Goal: Complete application form

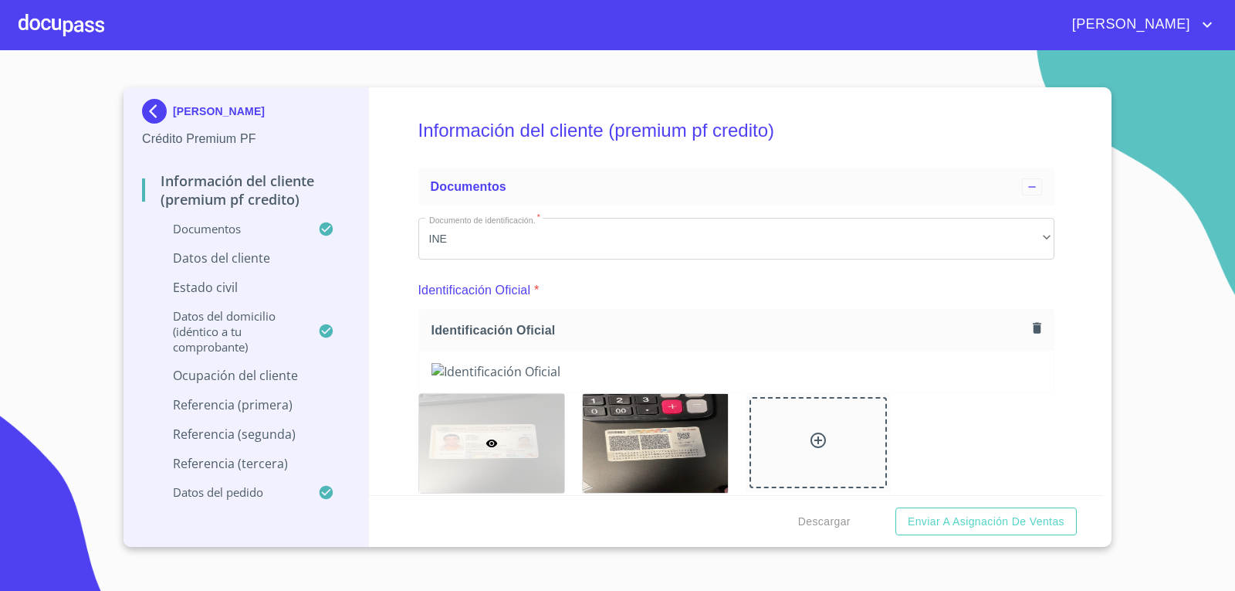
scroll to position [7973, 0]
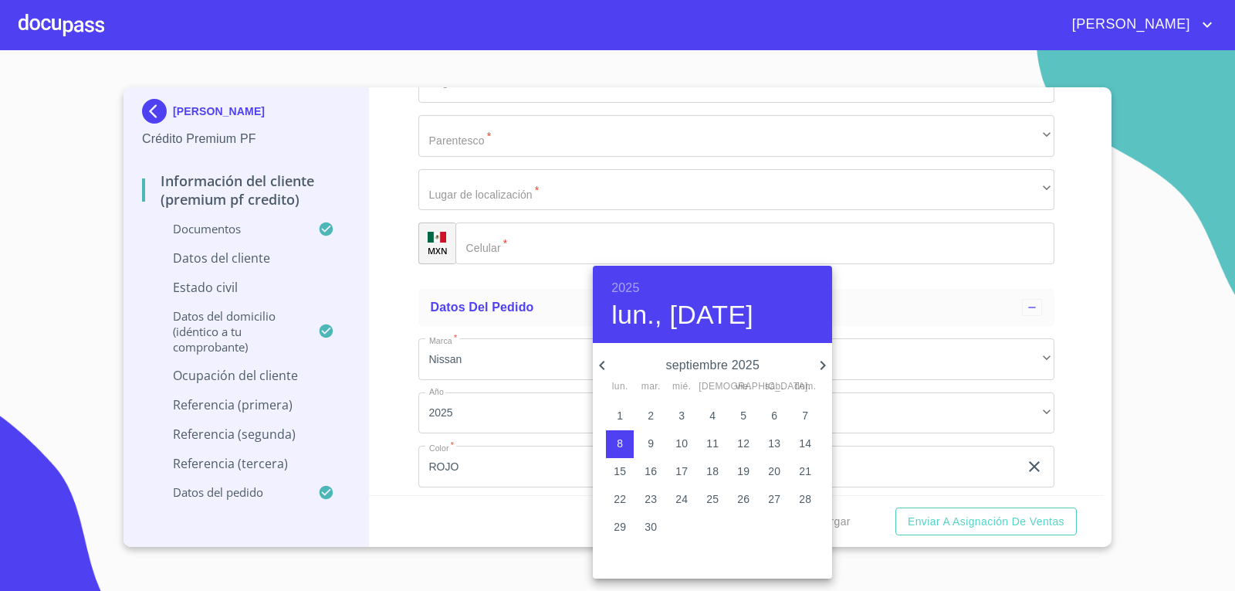
click at [604, 370] on icon "button" at bounding box center [602, 365] width 19 height 19
click at [736, 309] on h4 "lun., [DATE]" at bounding box center [682, 315] width 142 height 32
click at [622, 284] on h6 "2025" at bounding box center [625, 288] width 28 height 22
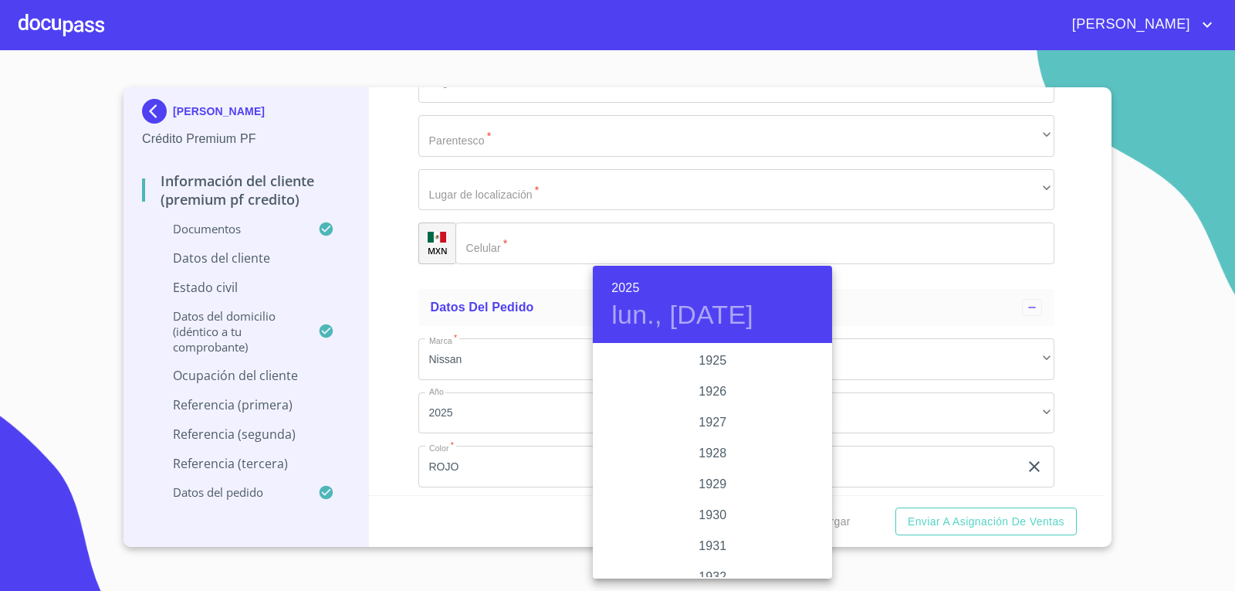
scroll to position [2995, 0]
click at [702, 396] on div "2023" at bounding box center [712, 391] width 239 height 31
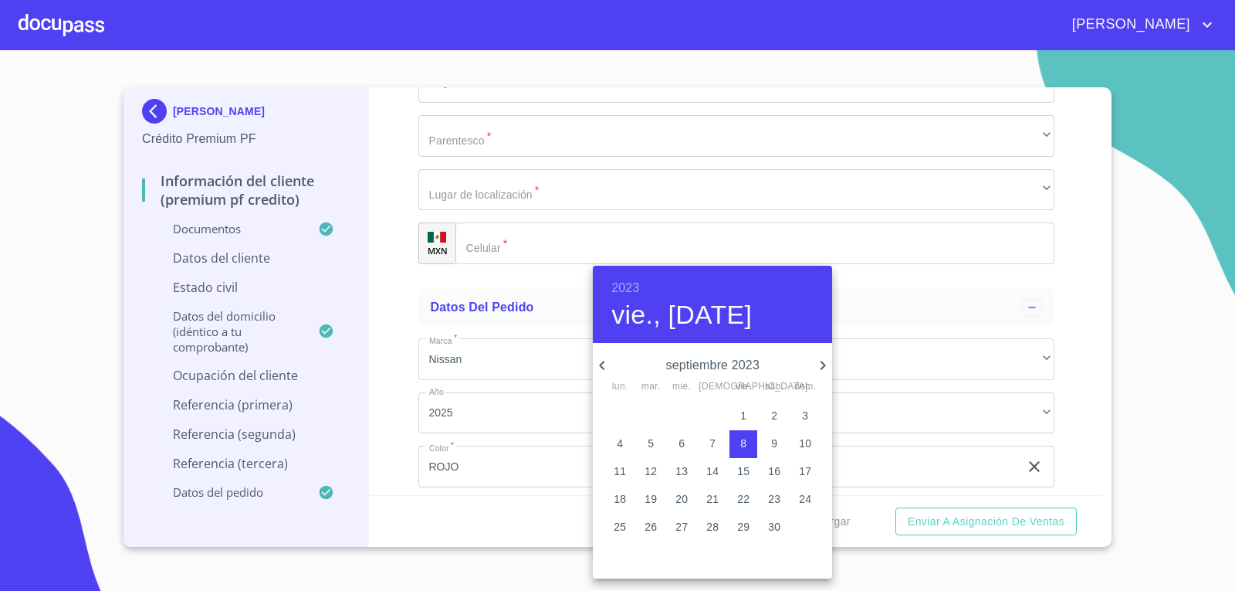
click at [604, 364] on icon "button" at bounding box center [602, 365] width 19 height 19
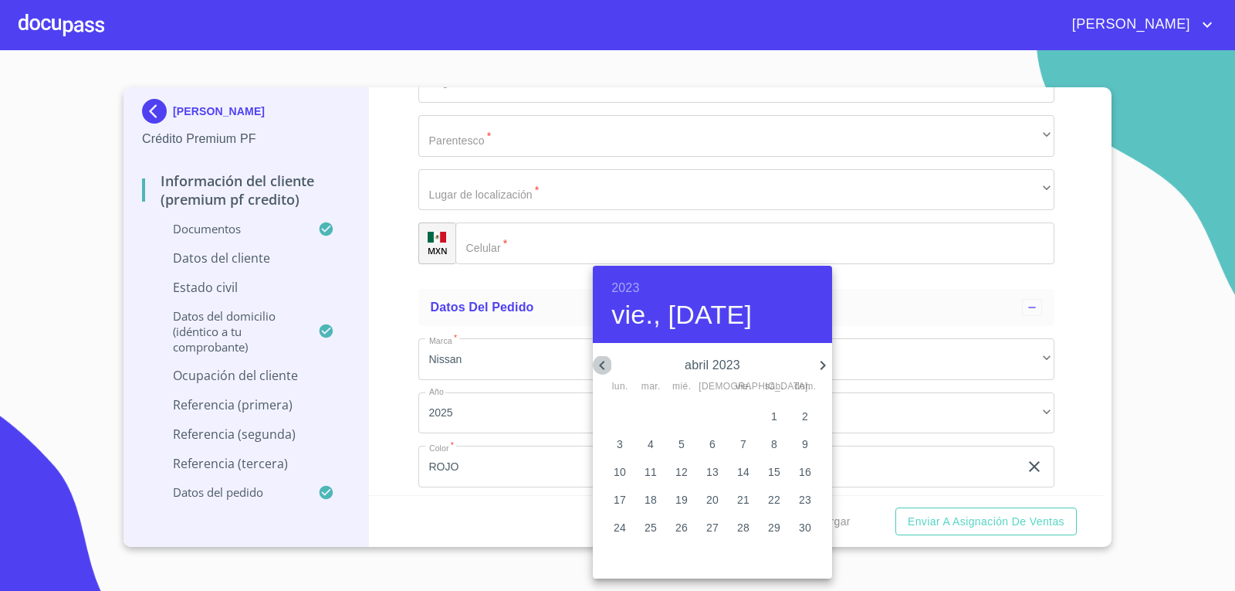
click at [604, 364] on icon "button" at bounding box center [602, 365] width 19 height 19
click at [822, 360] on icon "button" at bounding box center [823, 365] width 19 height 19
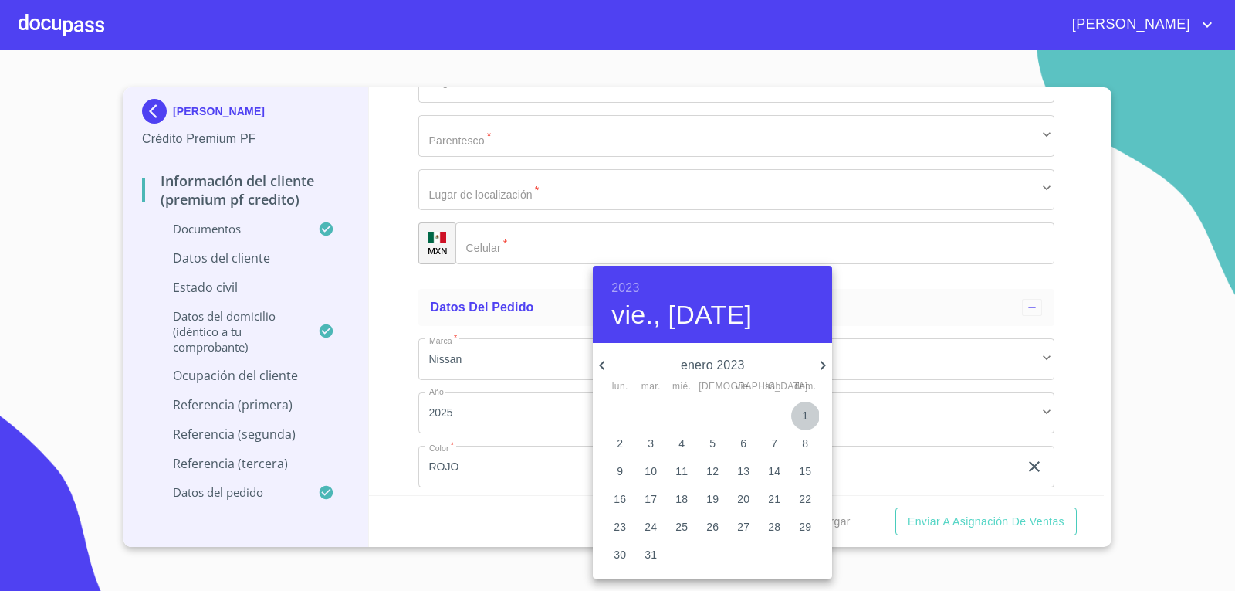
click at [804, 408] on p "1" at bounding box center [805, 415] width 6 height 15
type input "1 de ene. de 2023"
click at [943, 370] on div at bounding box center [617, 295] width 1235 height 591
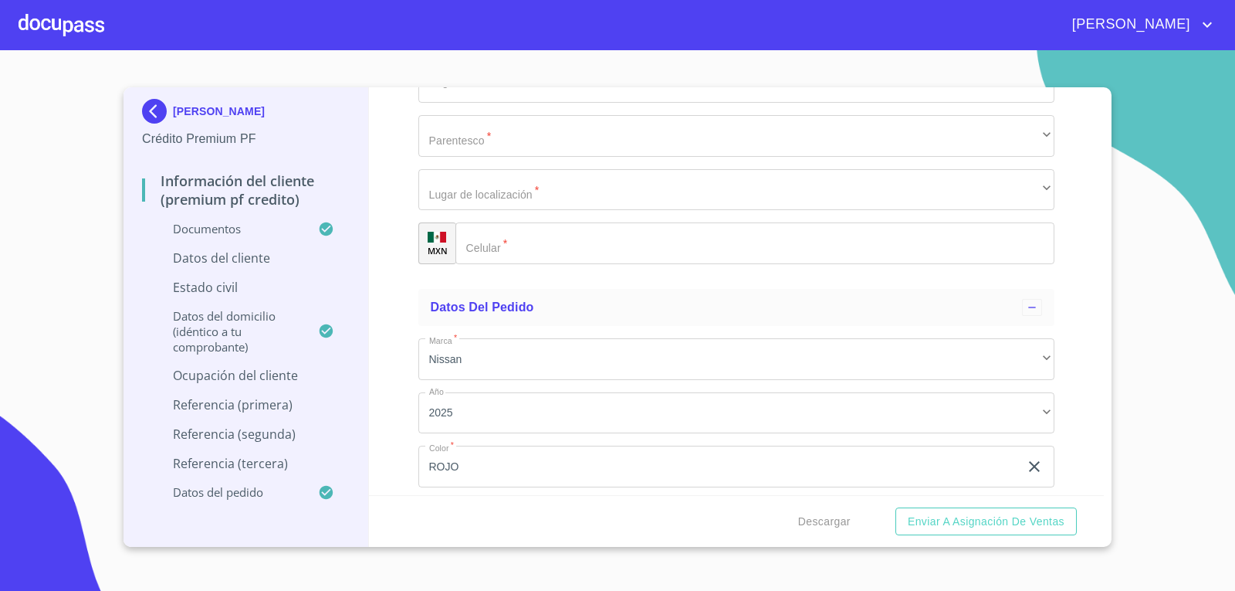
type input "c"
type input "CULTIVADOR DE MAIZ"
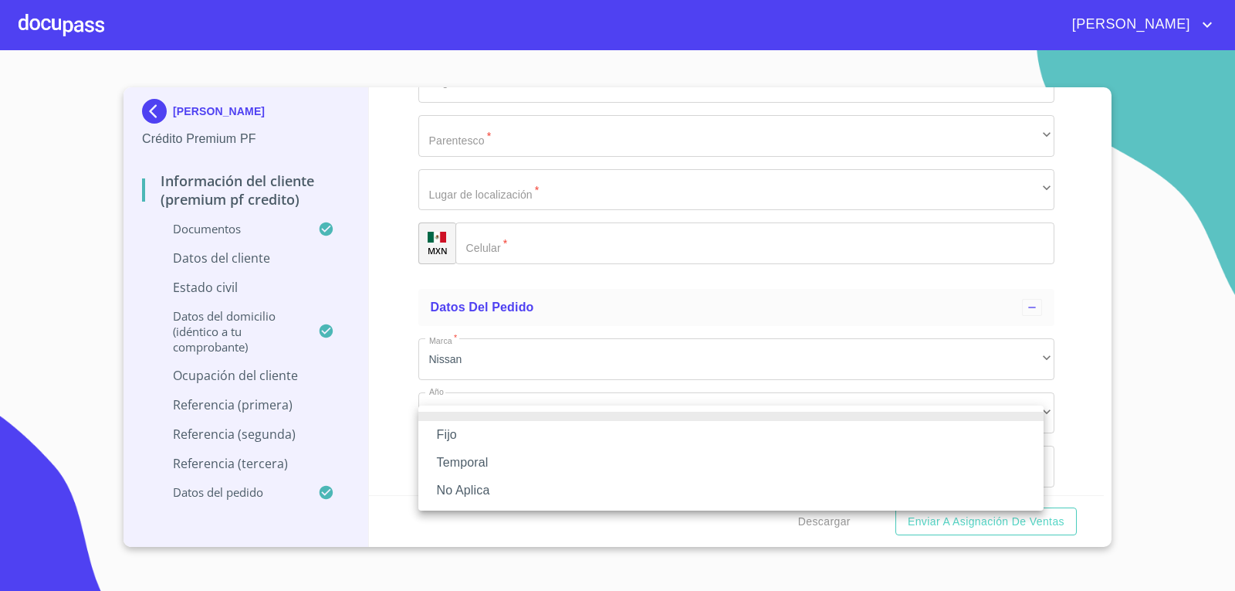
click at [712, 440] on li "Fijo" at bounding box center [730, 435] width 625 height 28
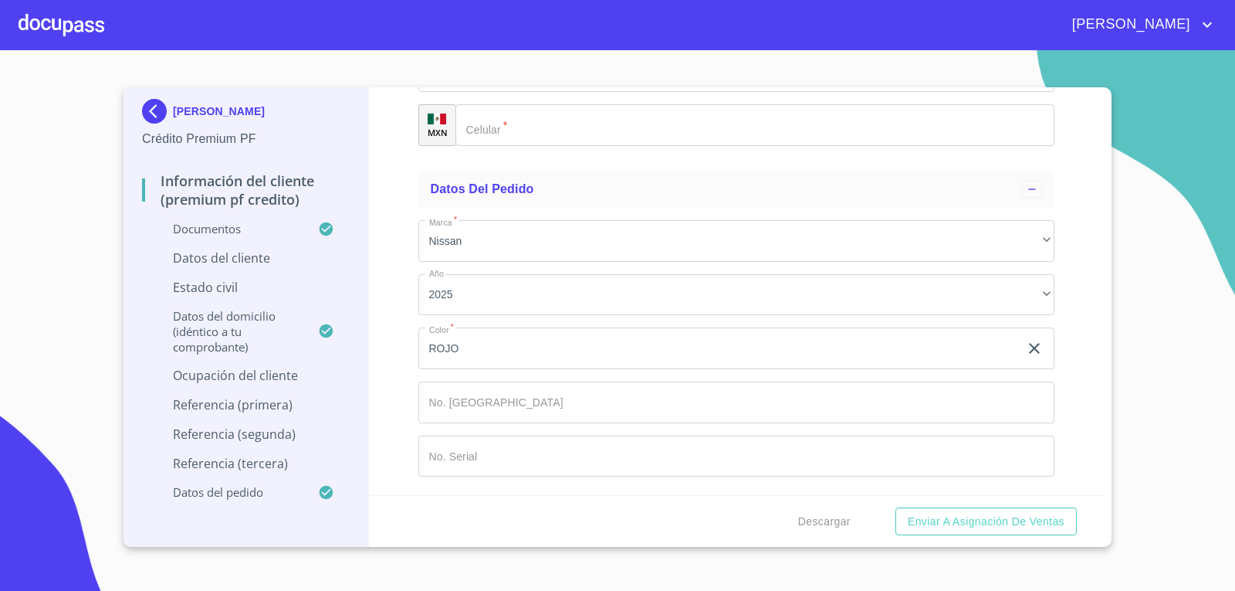
scroll to position [8225, 0]
type input "18000"
click at [895, 507] on button "Enviar a Asignación de Ventas" at bounding box center [985, 521] width 181 height 29
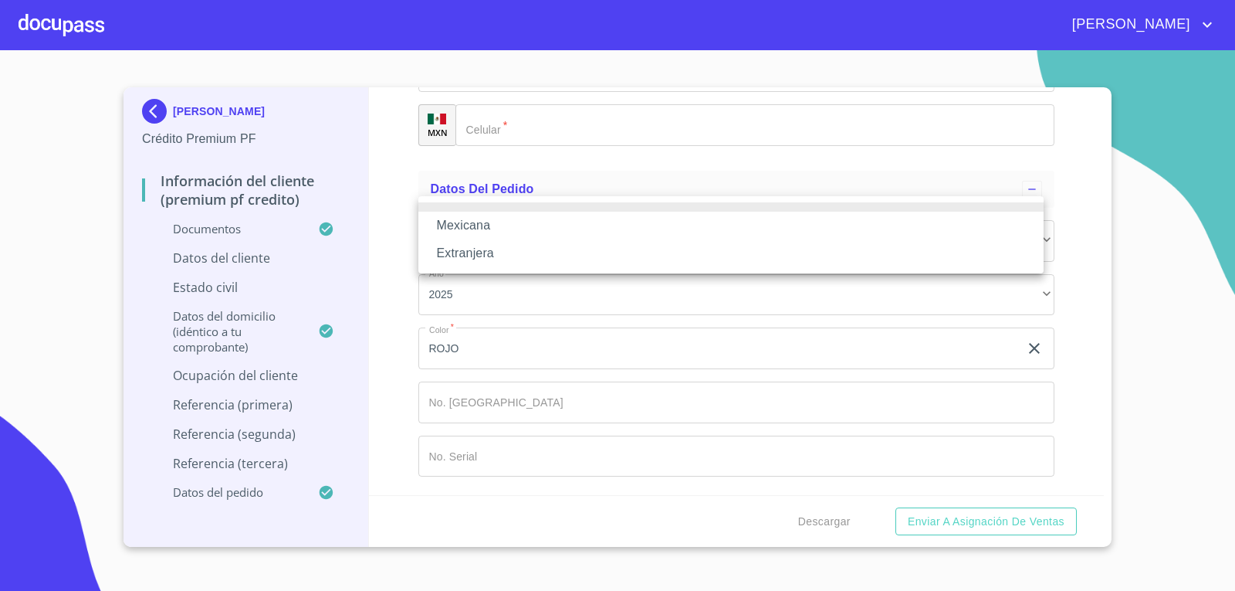
click at [624, 225] on li "Mexicana" at bounding box center [730, 226] width 625 height 28
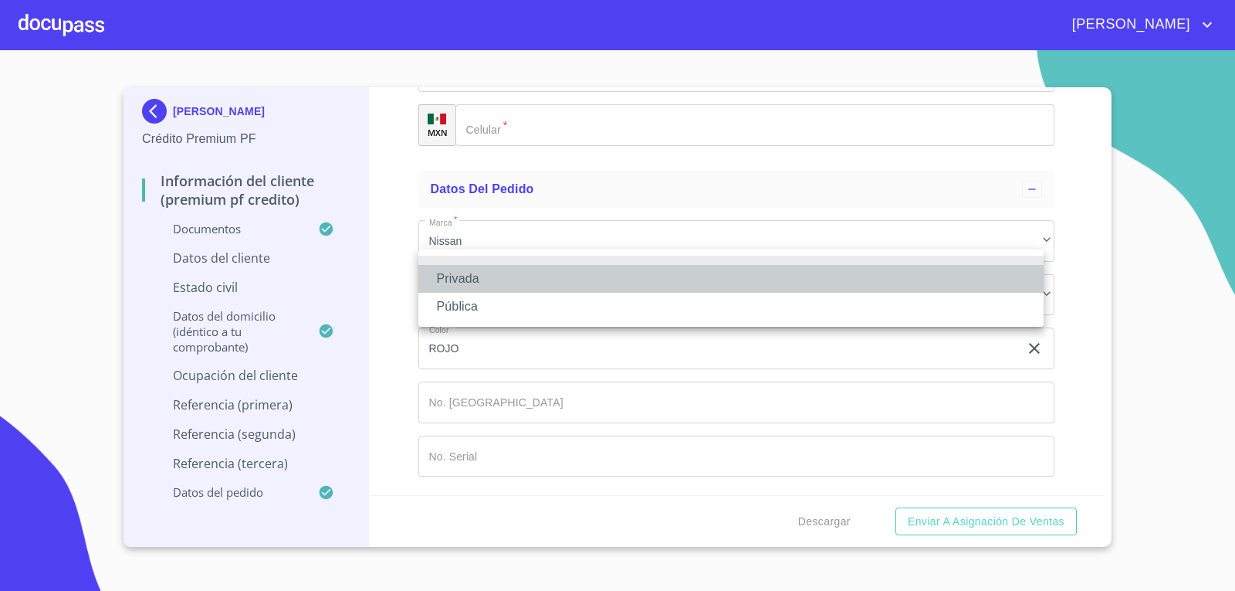
click at [546, 279] on li "Privada" at bounding box center [730, 279] width 625 height 28
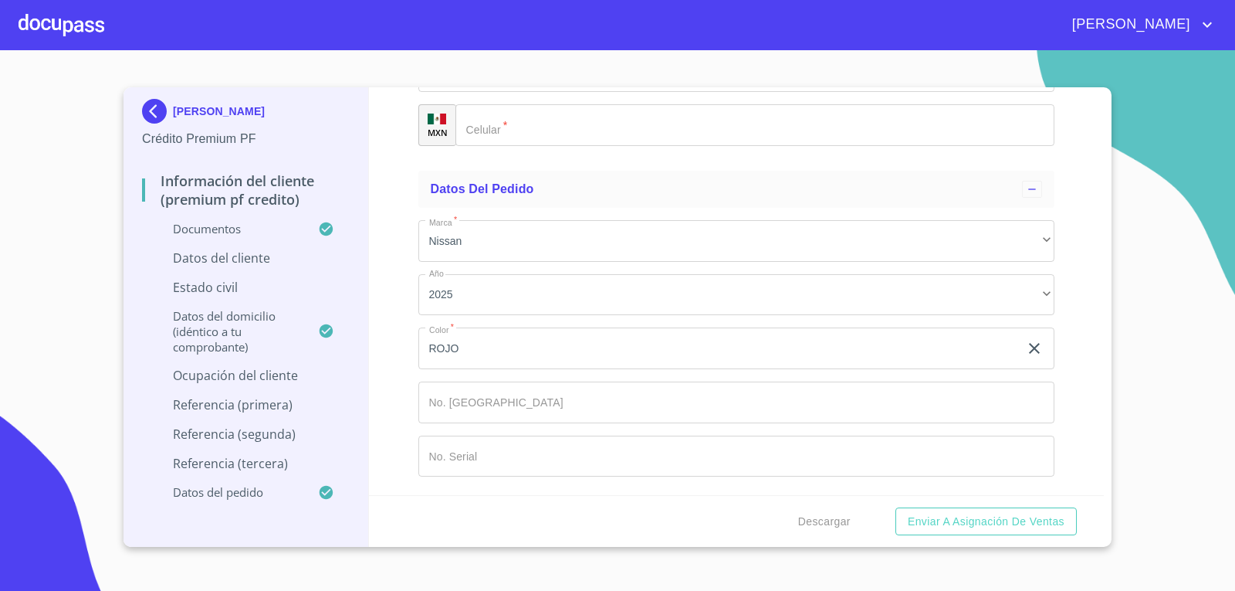
type input "C"
type input "CIEMBRA DE MAIZ"
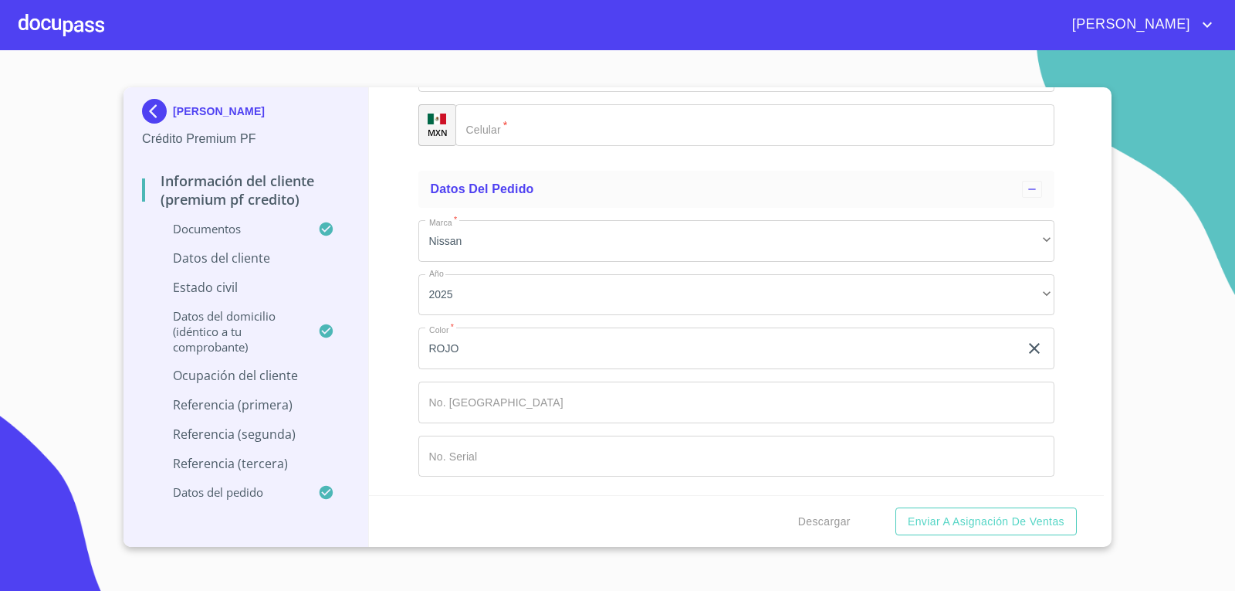
type input "[PHONE_NUMBER]"
type input "P"
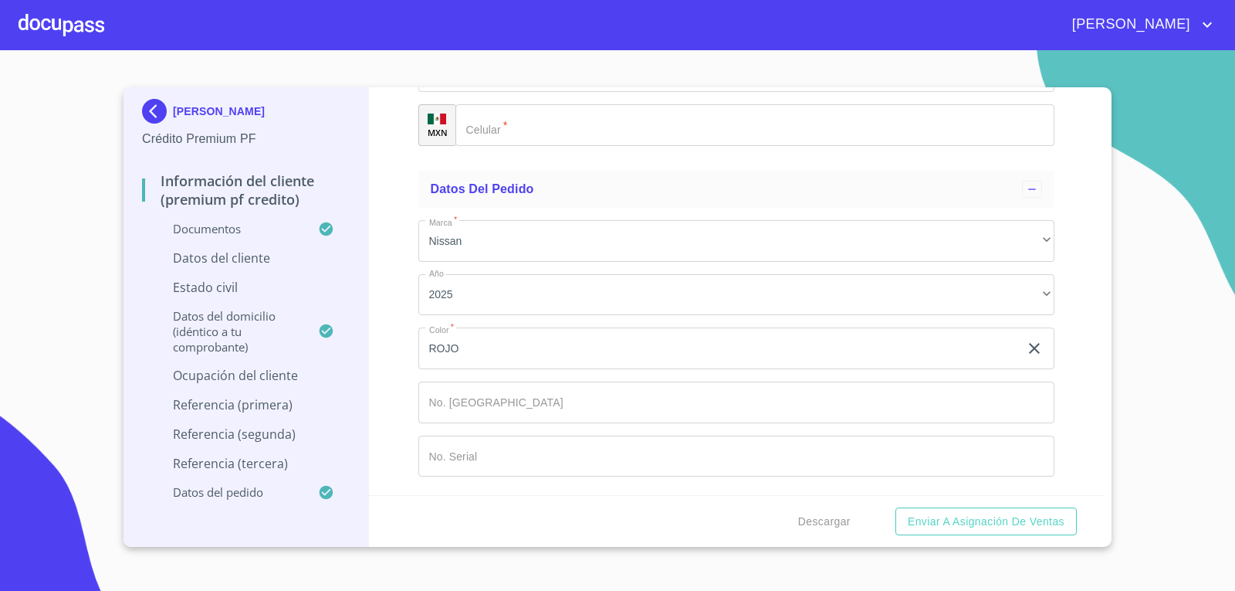
type input "BOSQUE PTE"
type input "21"
type input "A"
type input "[DATE][PERSON_NAME] CUYUTLAN"
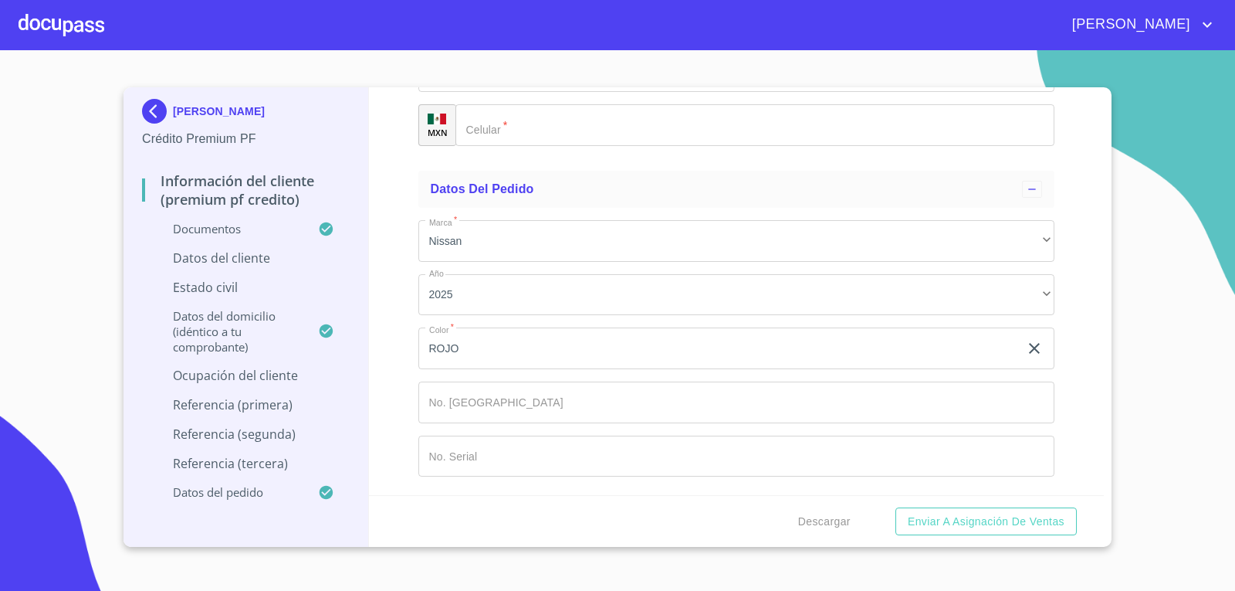
scroll to position [8460, 0]
type input "45660"
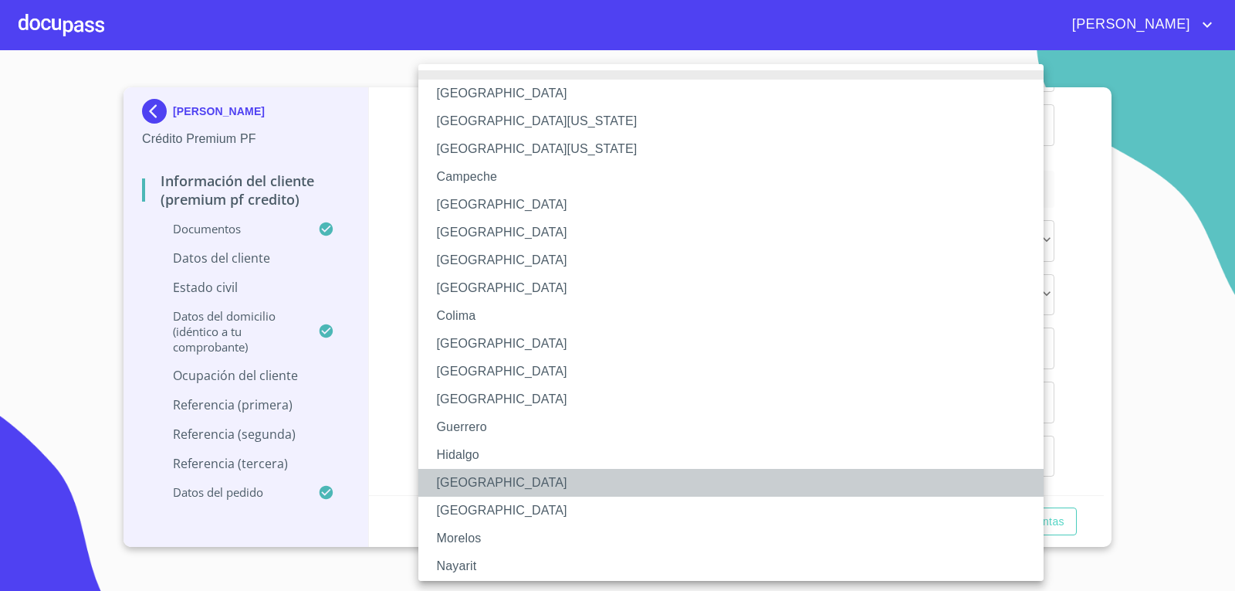
click at [479, 474] on li "[GEOGRAPHIC_DATA]" at bounding box center [736, 483] width 637 height 28
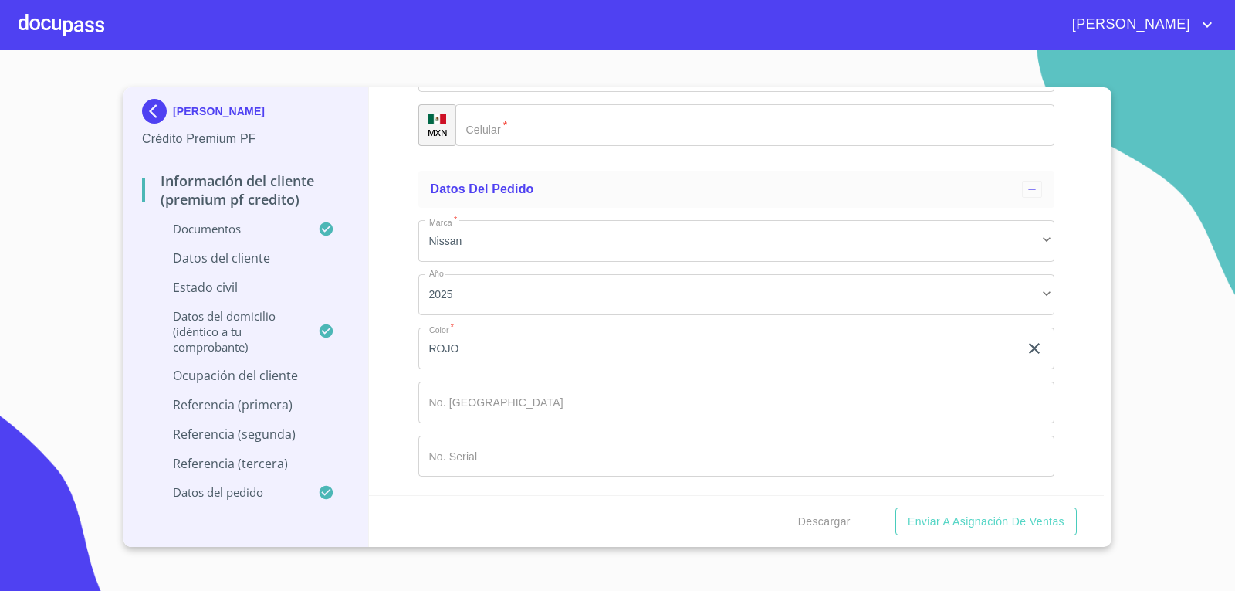
type input "[PERSON_NAME]"
type input "G"
type input "DUEÑO"
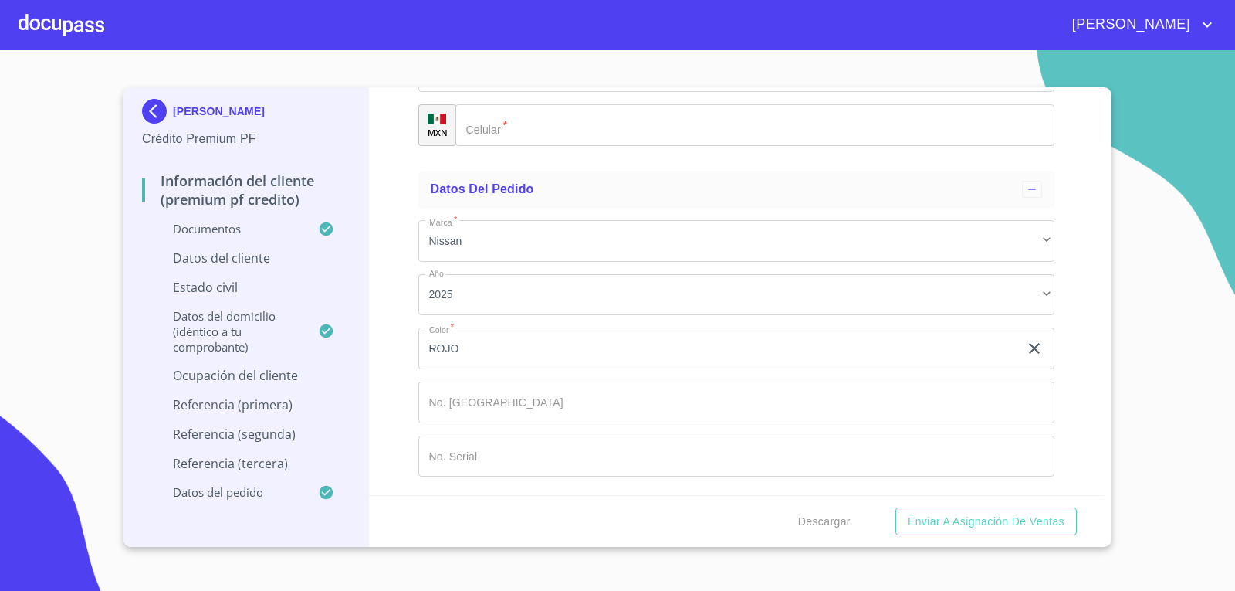
scroll to position [8729, 0]
type input "[PHONE_NUMBER]"
click at [895, 507] on button "Enviar a Asignación de Ventas" at bounding box center [985, 521] width 181 height 29
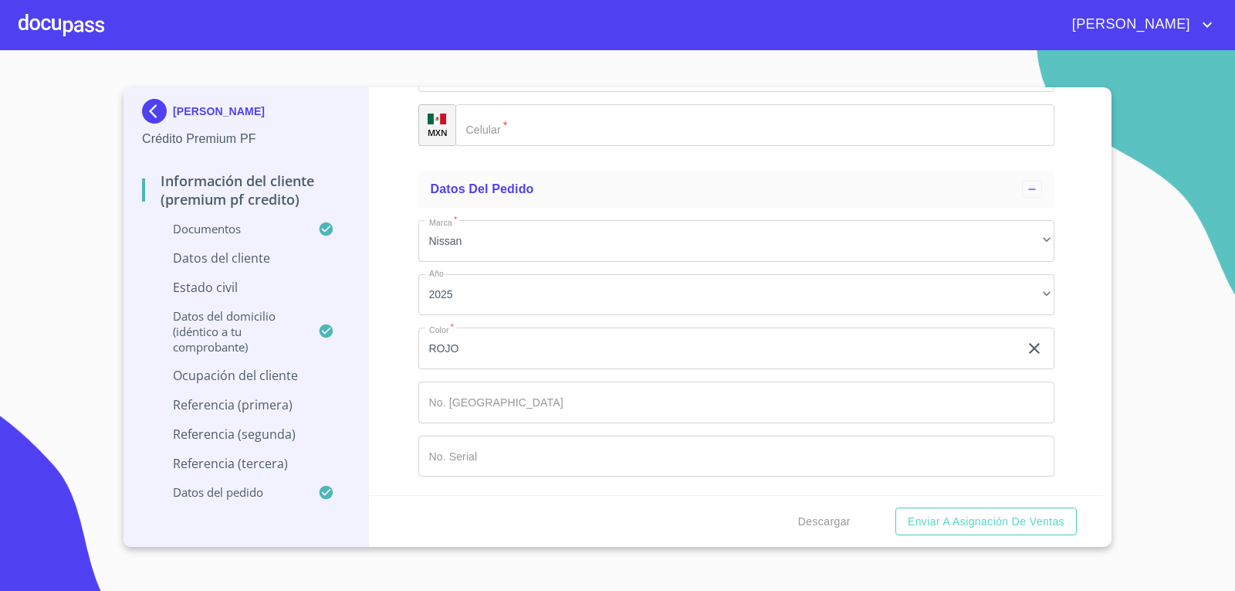
type input "[PERSON_NAME]"
type input "GRANADOS"
type input "[PERSON_NAME]"
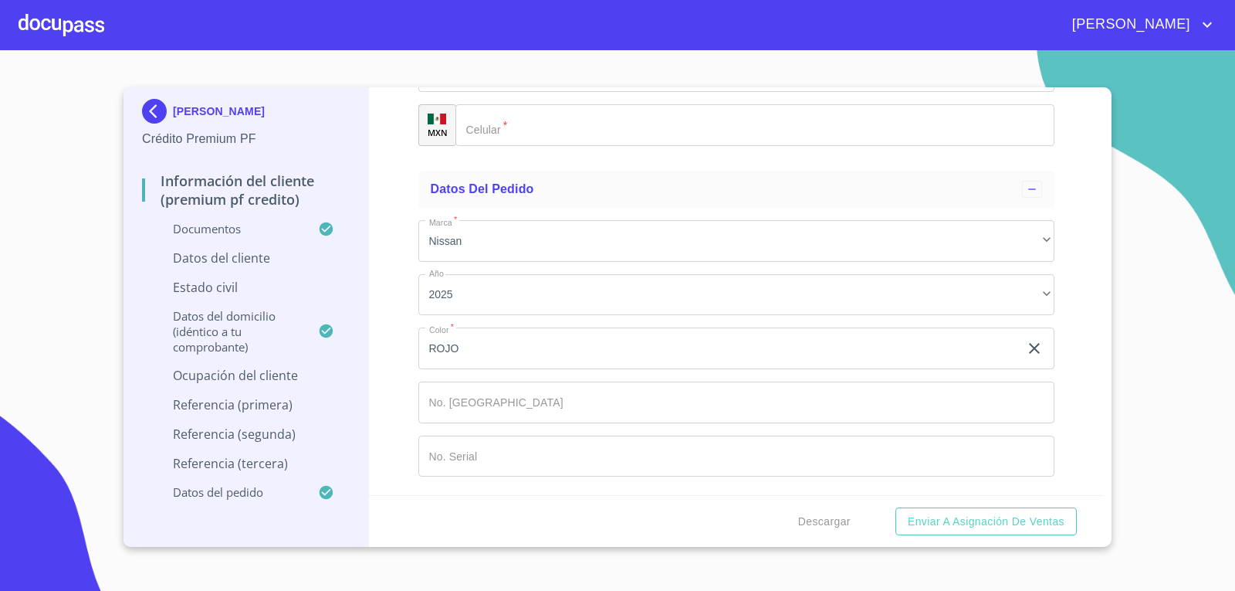
scroll to position [9296, 0]
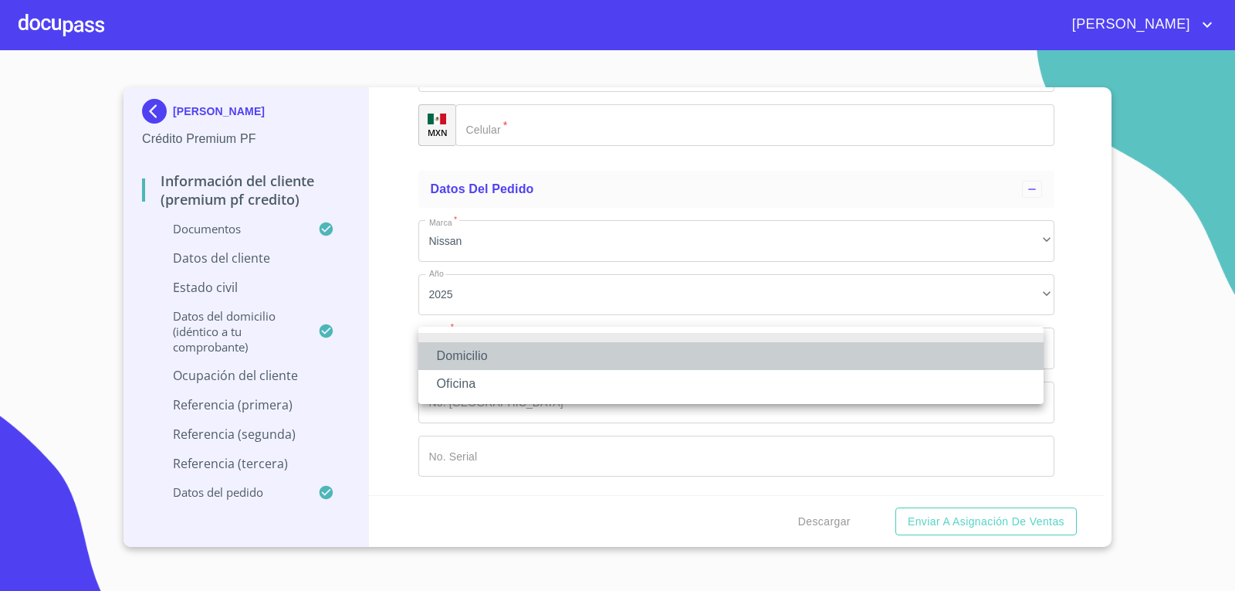
click at [594, 359] on li "Domicilio" at bounding box center [730, 356] width 625 height 28
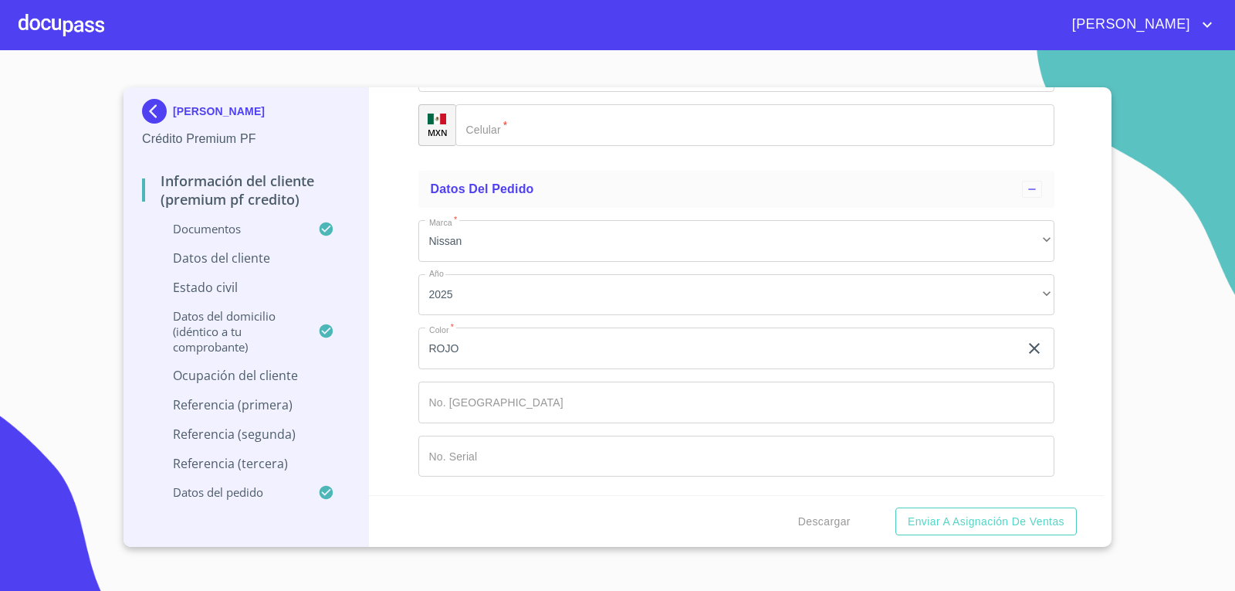
type input "[PHONE_NUMBER]"
type input "[PERSON_NAME]"
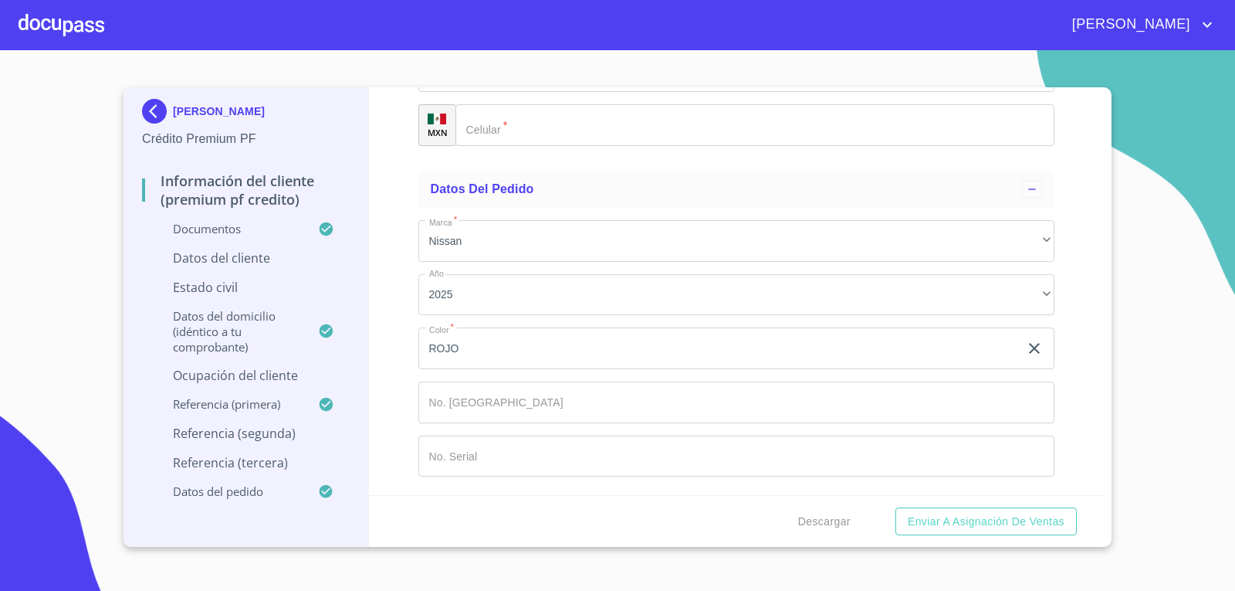
type input "M"
type input "J"
type input "DE LOS SANTOS"
type input "GRANADOS"
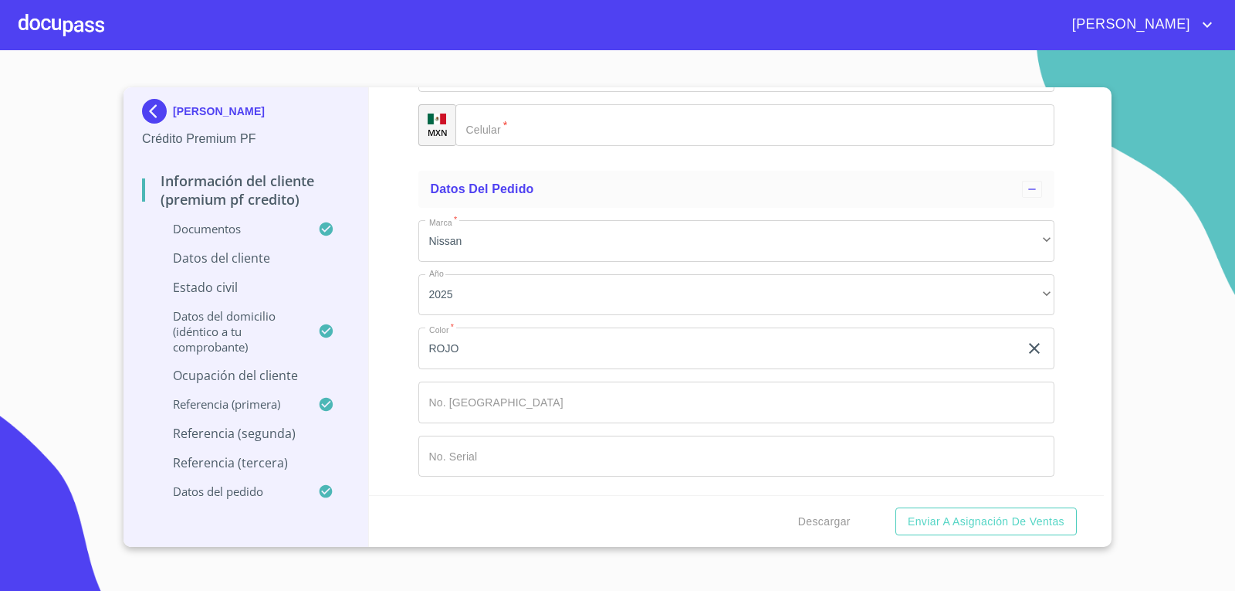
type input "[PERSON_NAME]"
type input "MANUEL"
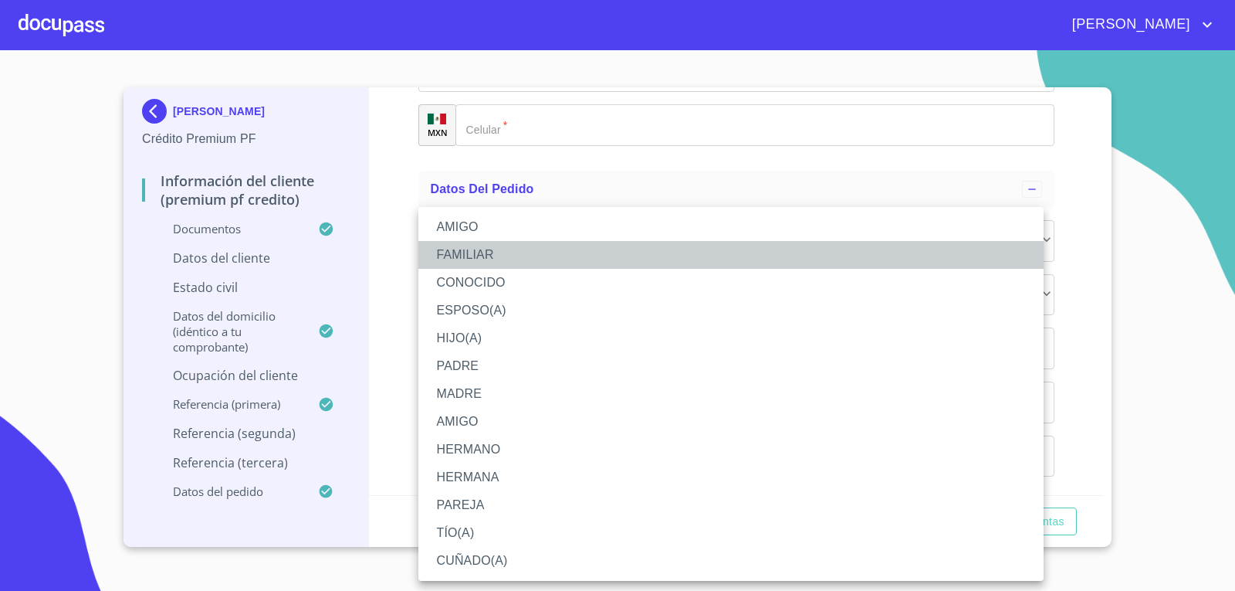
click at [484, 249] on li "FAMILIAR" at bounding box center [730, 255] width 625 height 28
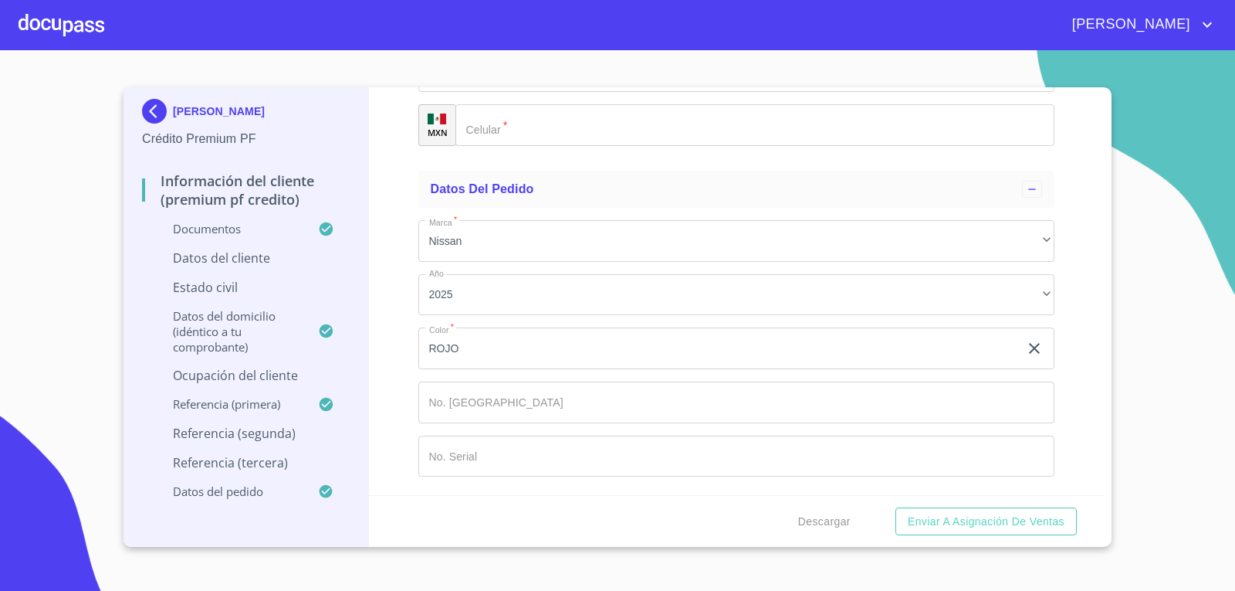
scroll to position [9866, 0]
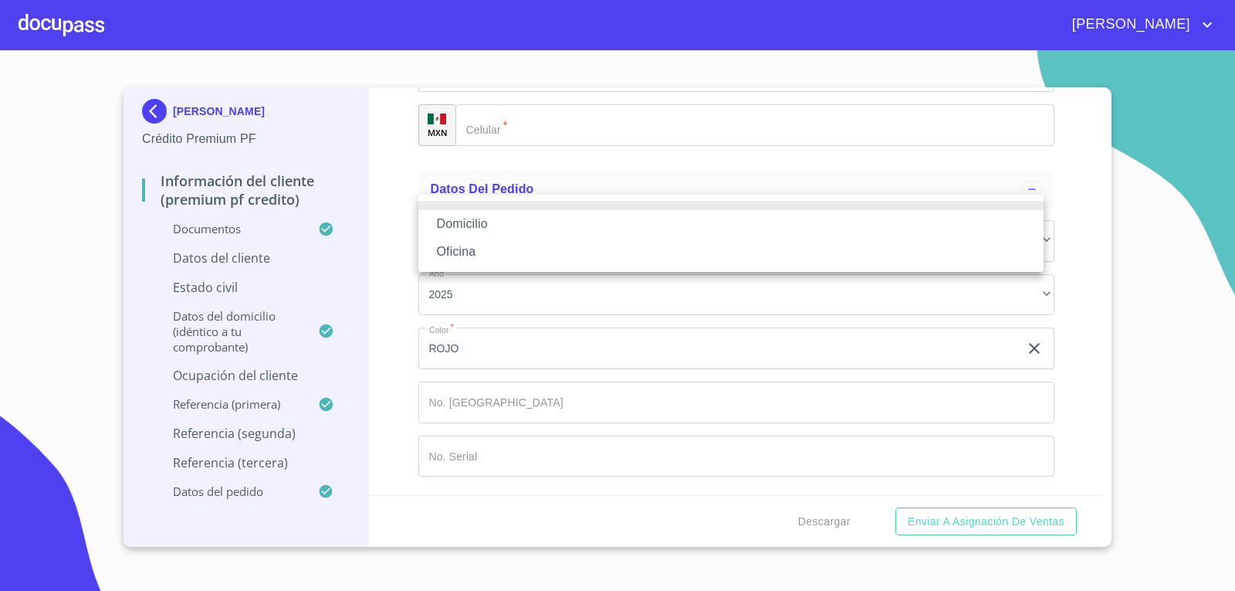
click at [603, 225] on li "Domicilio" at bounding box center [730, 224] width 625 height 28
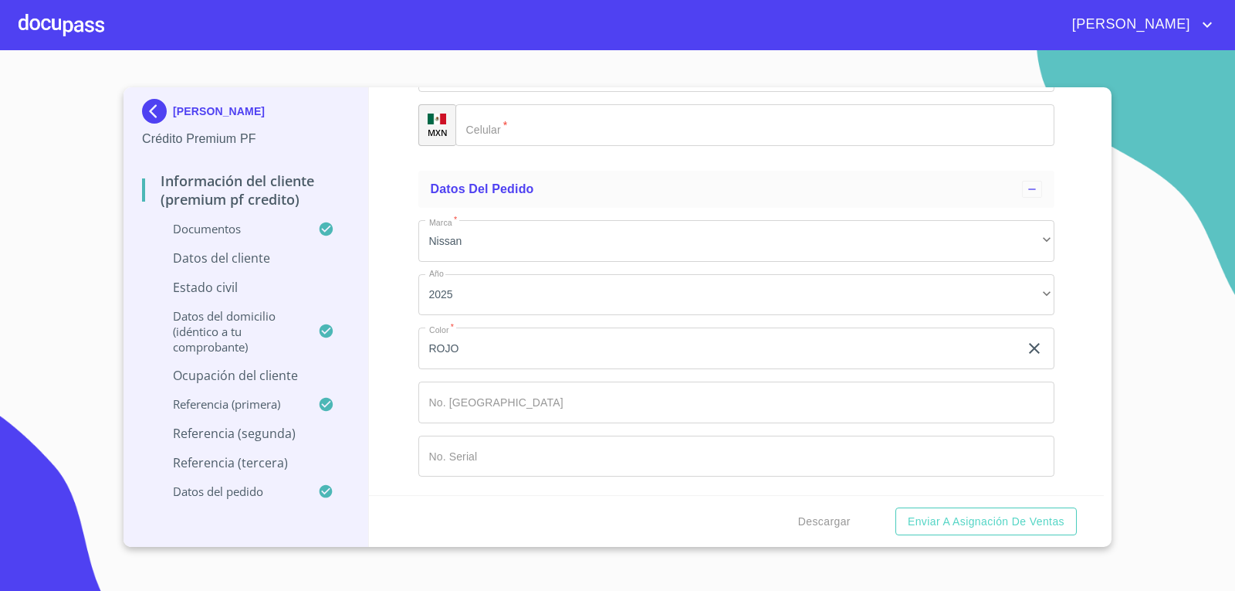
type input "[PHONE_NUMBER]"
type input "M"
type input "ENCISO"
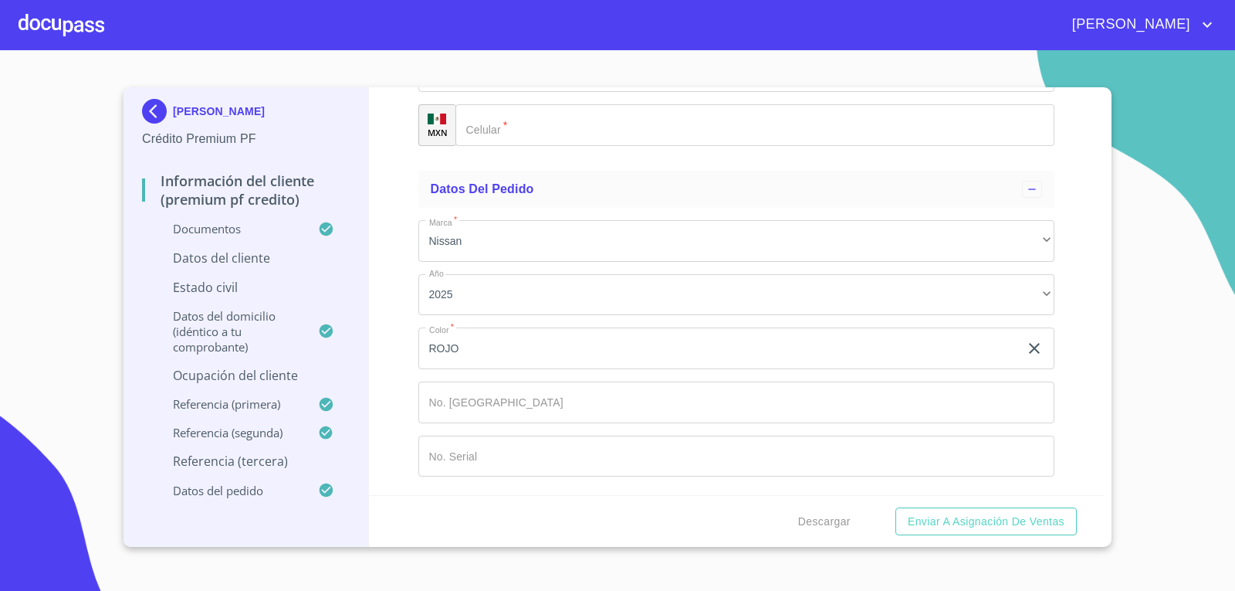
type input "[PERSON_NAME]"
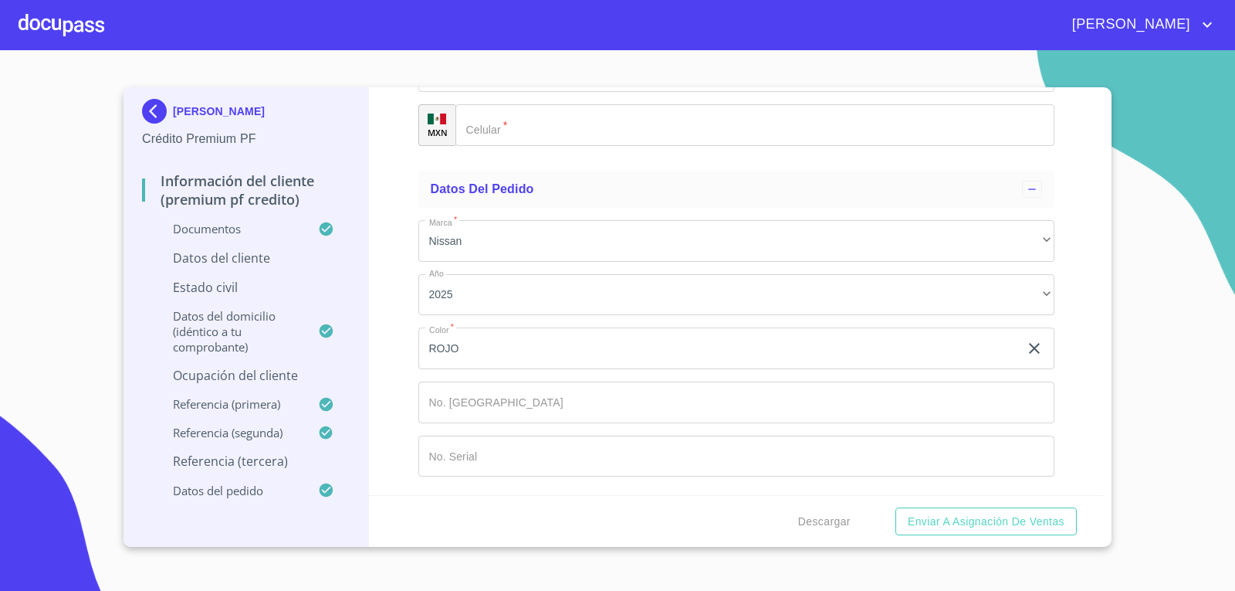
type input "ESTER"
click at [560, 39] on div "​" at bounding box center [736, 18] width 637 height 42
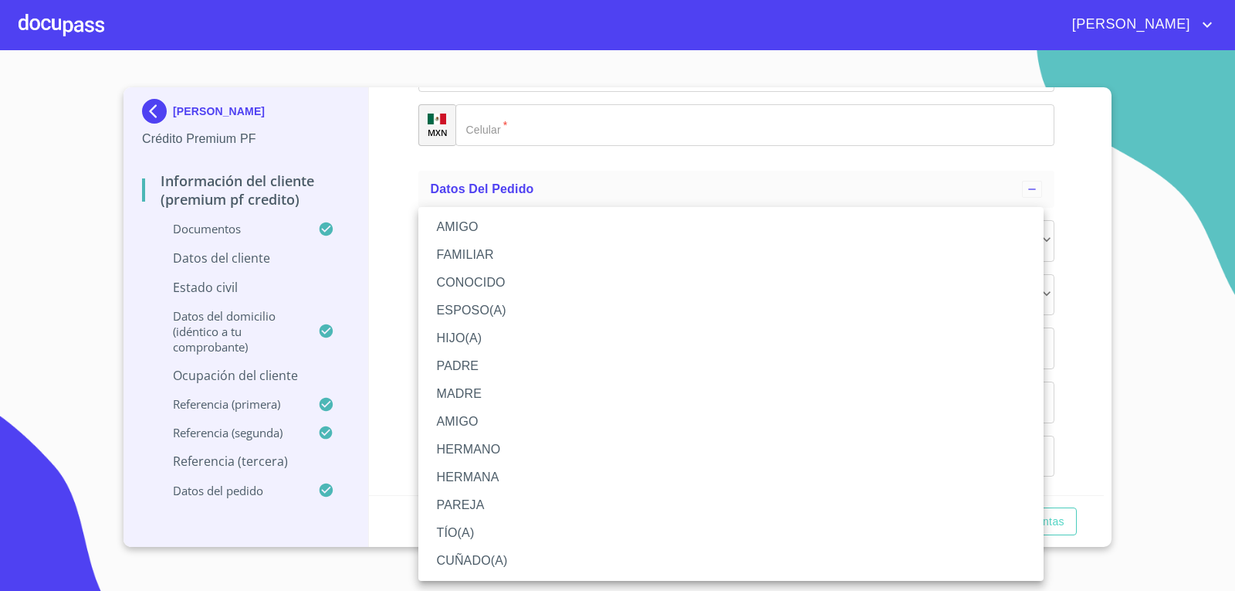
click at [472, 259] on li "FAMILIAR" at bounding box center [730, 255] width 625 height 28
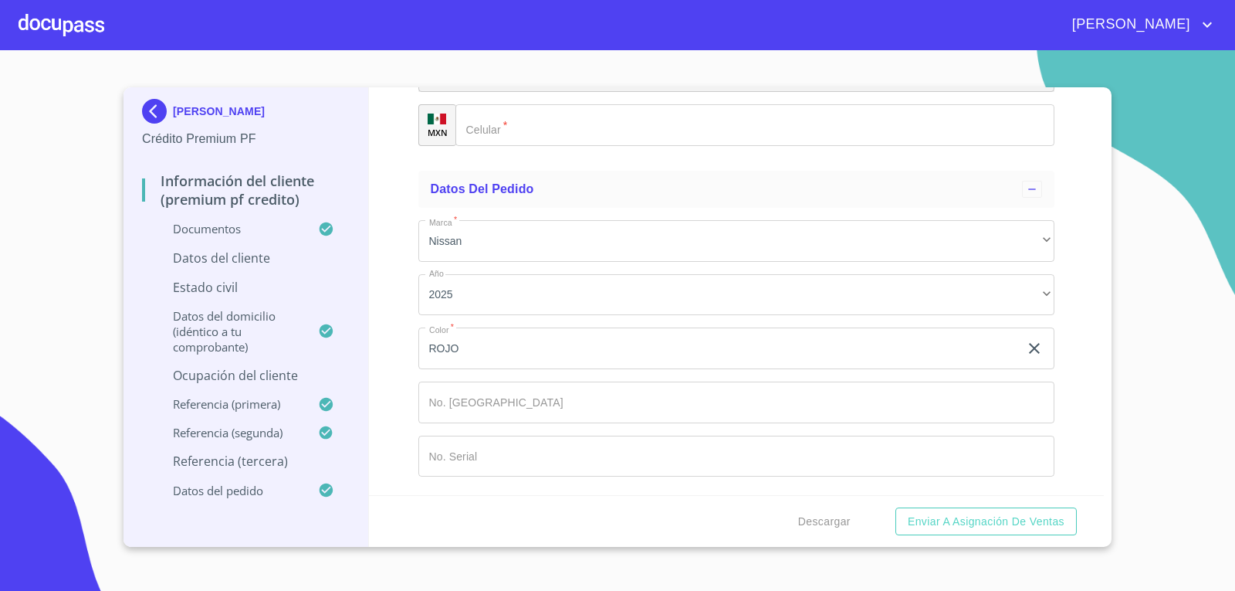
click at [536, 93] on div "​" at bounding box center [736, 72] width 637 height 42
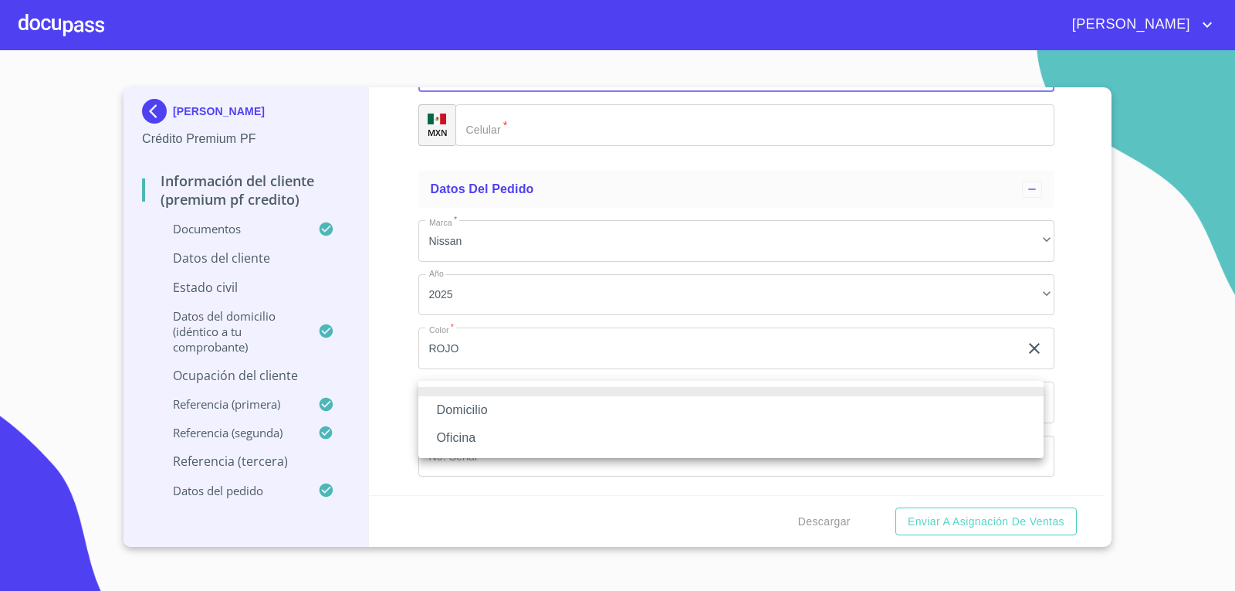
click at [532, 412] on li "Domicilio" at bounding box center [730, 410] width 625 height 28
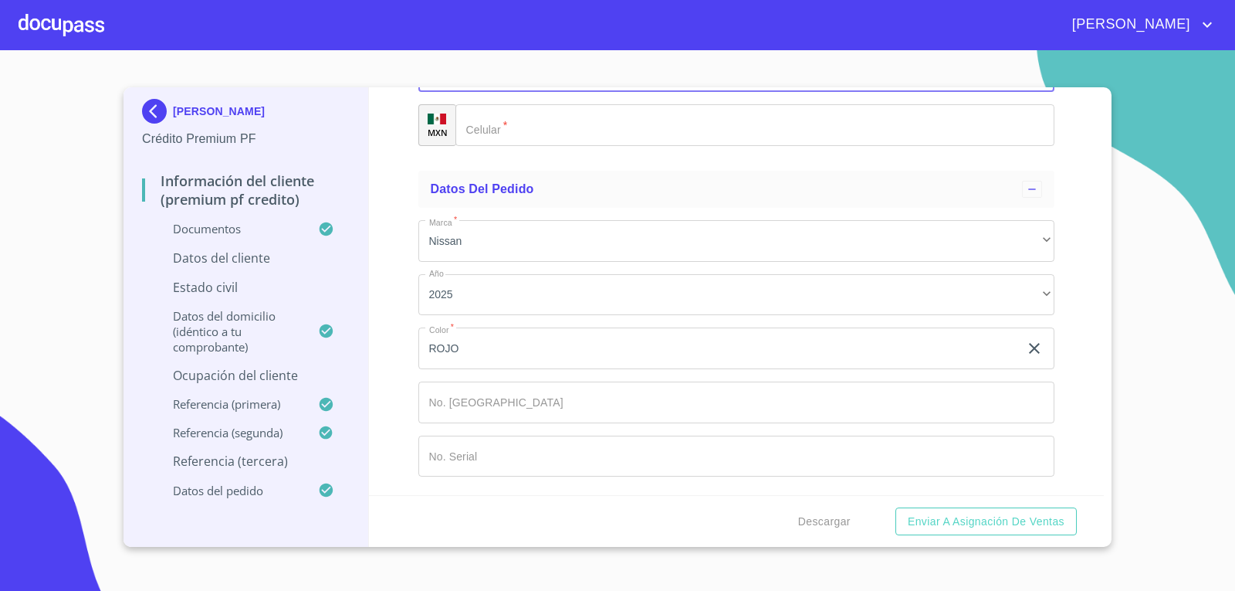
click at [526, 146] on input "Documento de identificación.   *" at bounding box center [755, 125] width 600 height 42
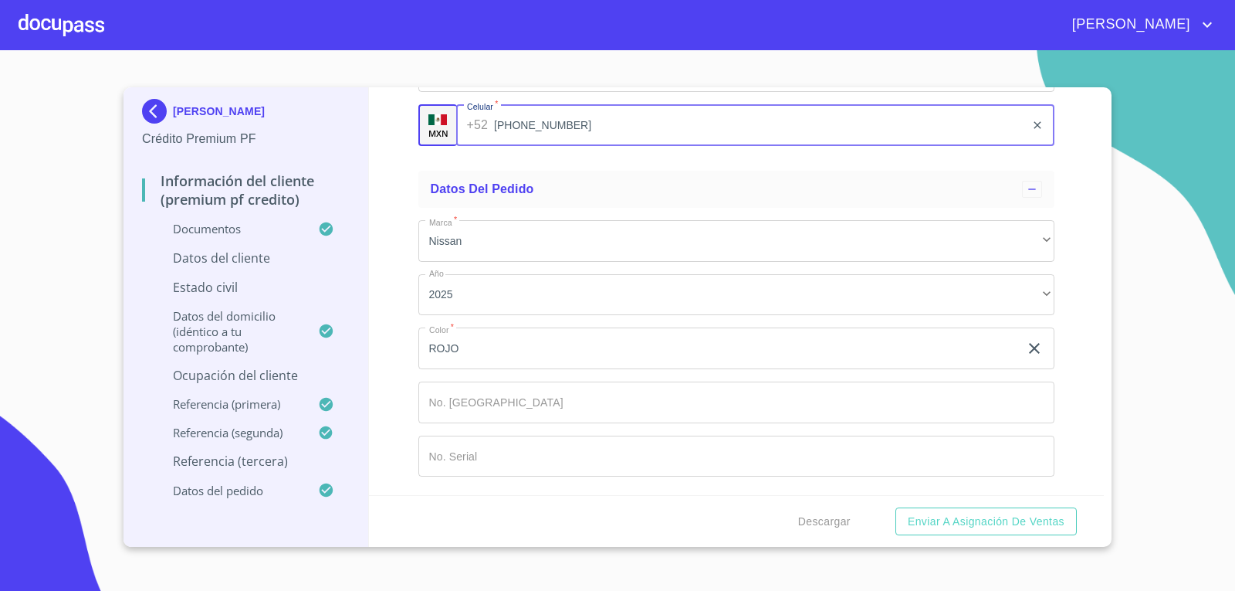
scroll to position [8702, 0]
type input "[PHONE_NUMBER]"
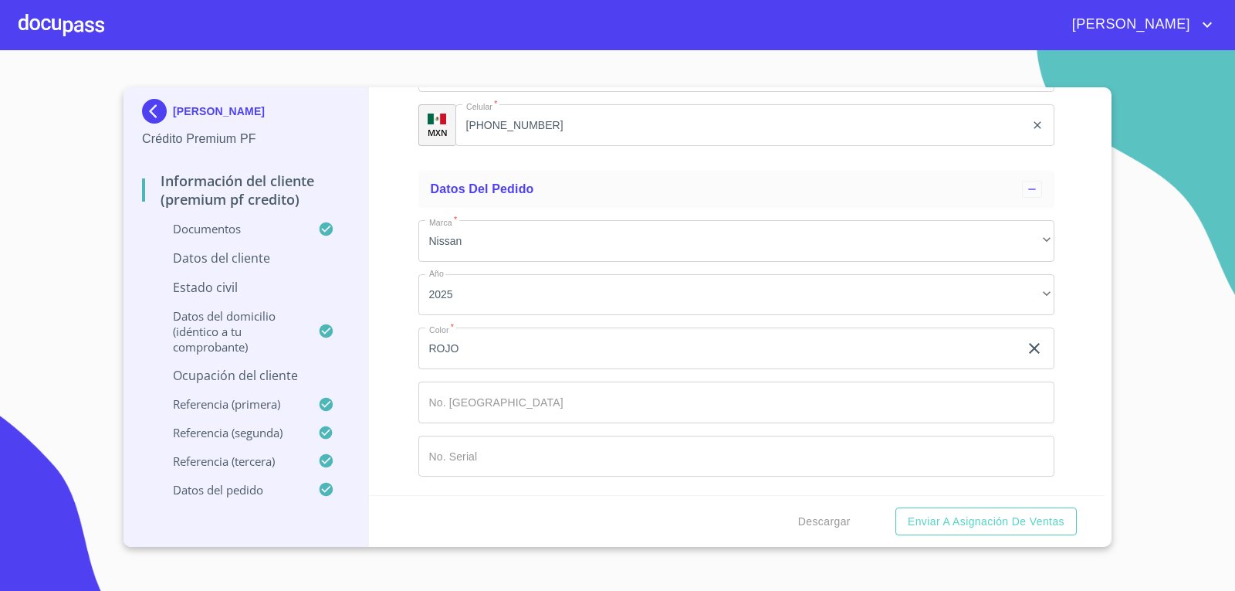
type input "TLAJOMULCO DE ZUÑIGA"
click at [1131, 251] on section "[PERSON_NAME] Crédito Premium PF Información del cliente (premium pf credito) D…" at bounding box center [617, 320] width 1235 height 540
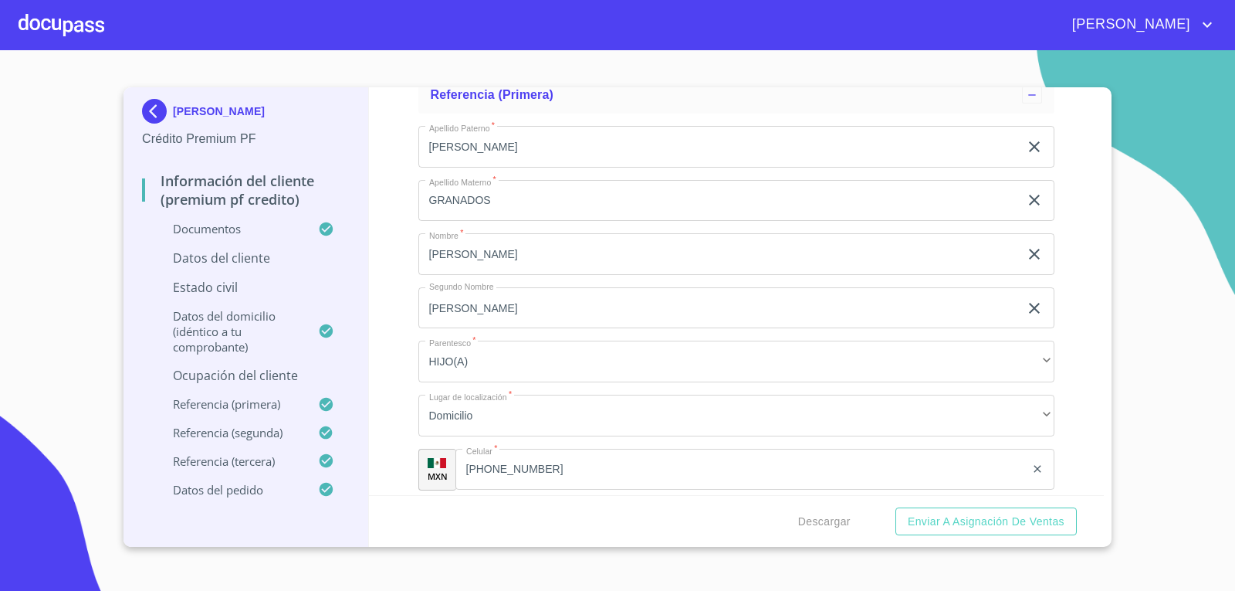
scroll to position [6870, 0]
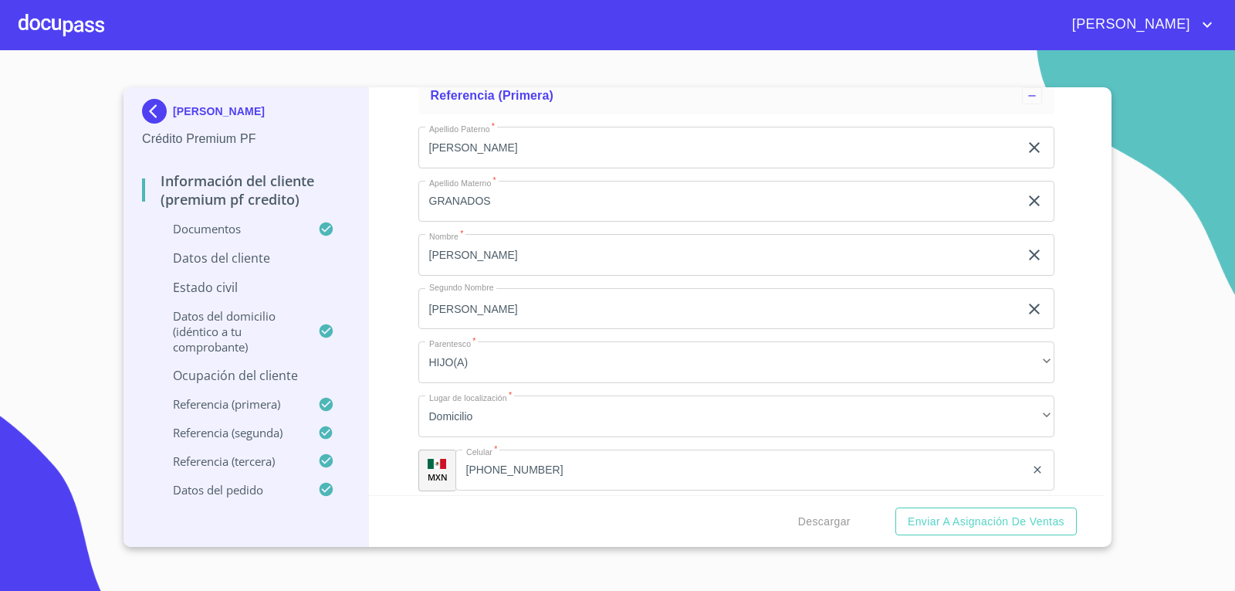
type input "ENCISO"
type input "[PERSON_NAME]"
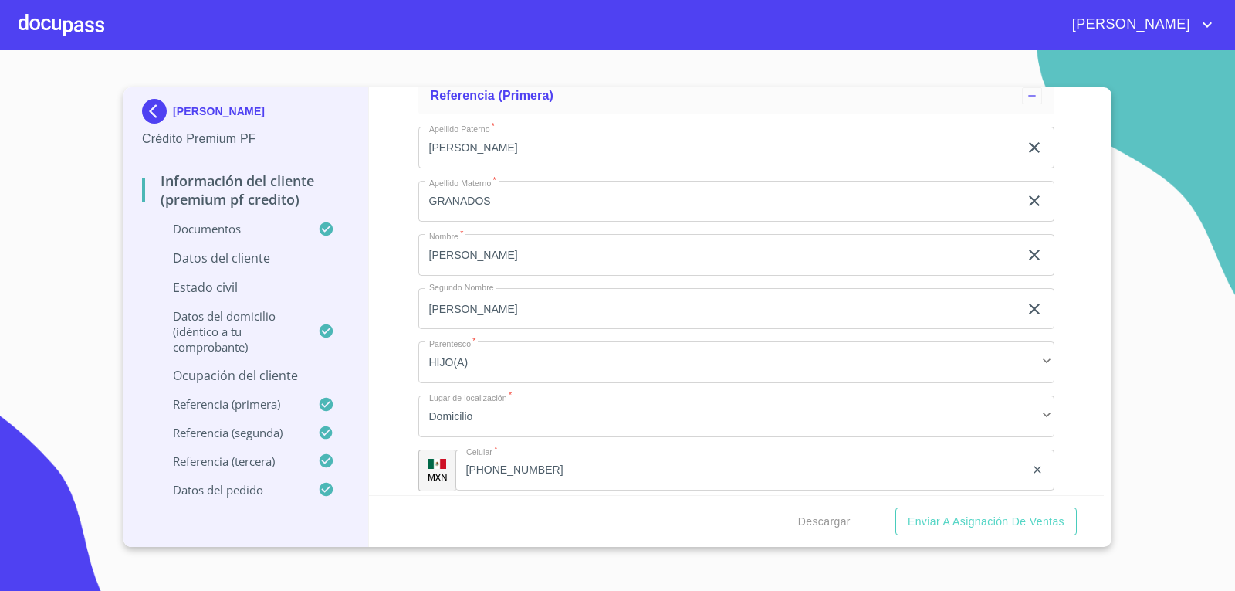
type input "E"
type input "m"
type input "[PERSON_NAME]"
type input "ESTER"
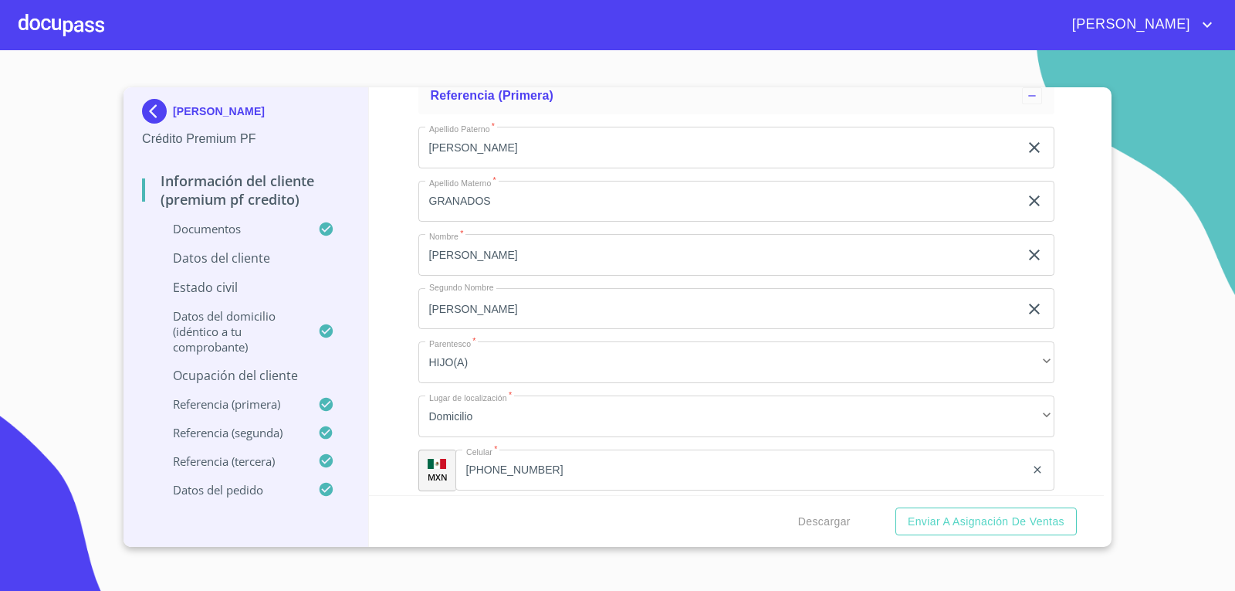
type input "ENCISO"
type input "[PERSON_NAME]"
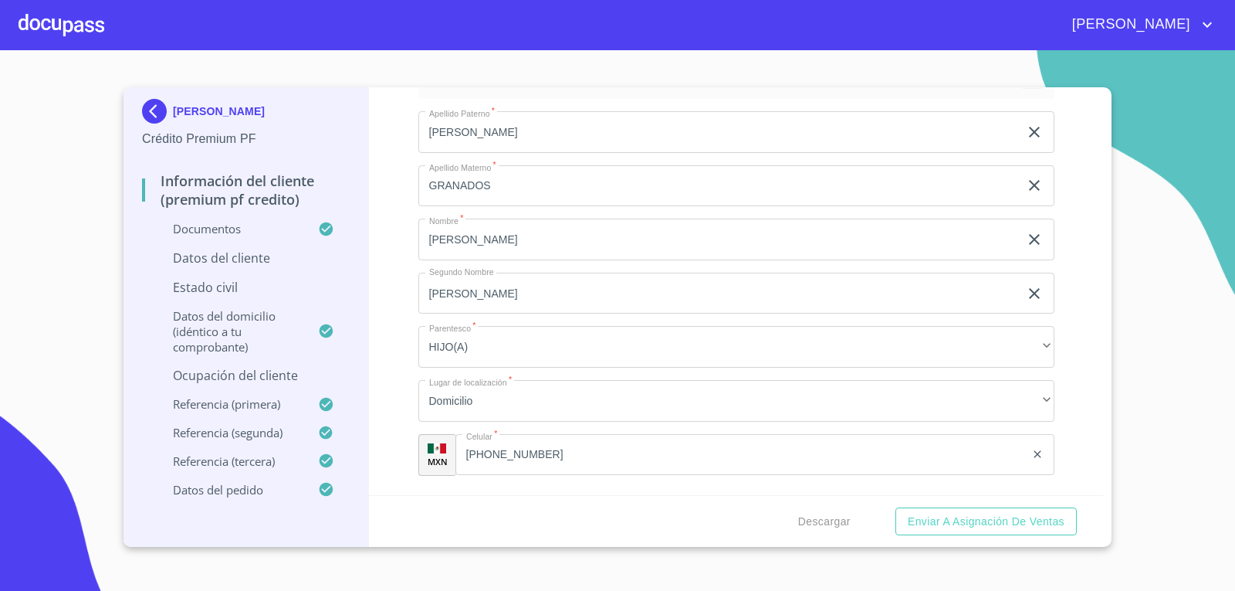
scroll to position [7132, 0]
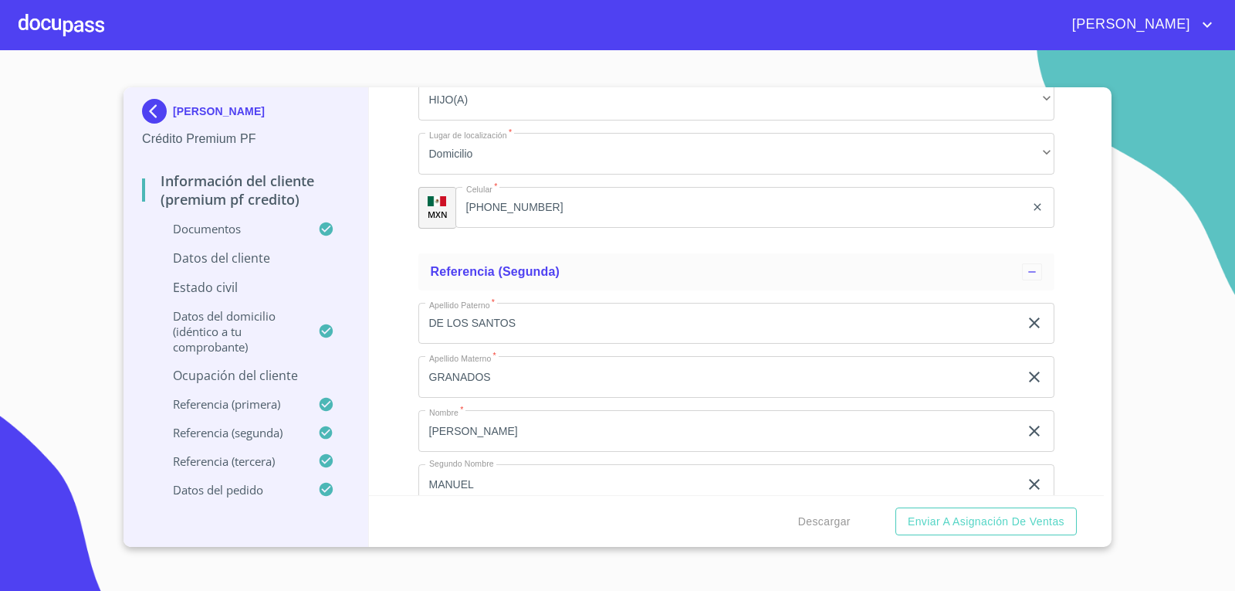
type input "0"
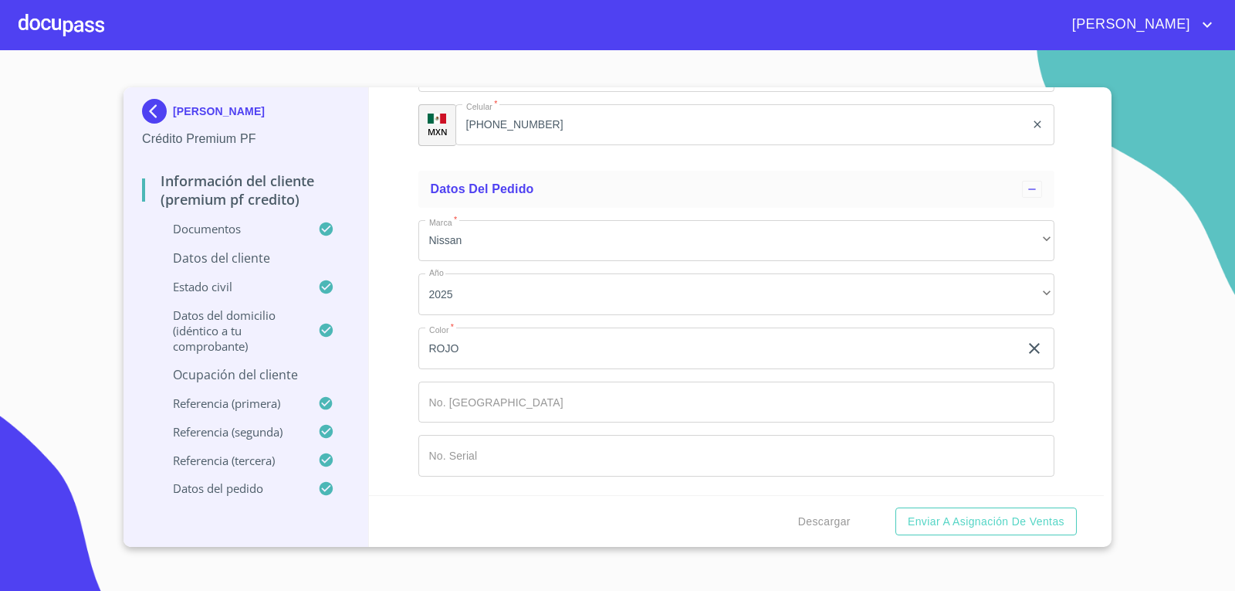
scroll to position [9789, 0]
click at [990, 528] on span "Enviar a Asignación de Ventas" at bounding box center [986, 521] width 157 height 19
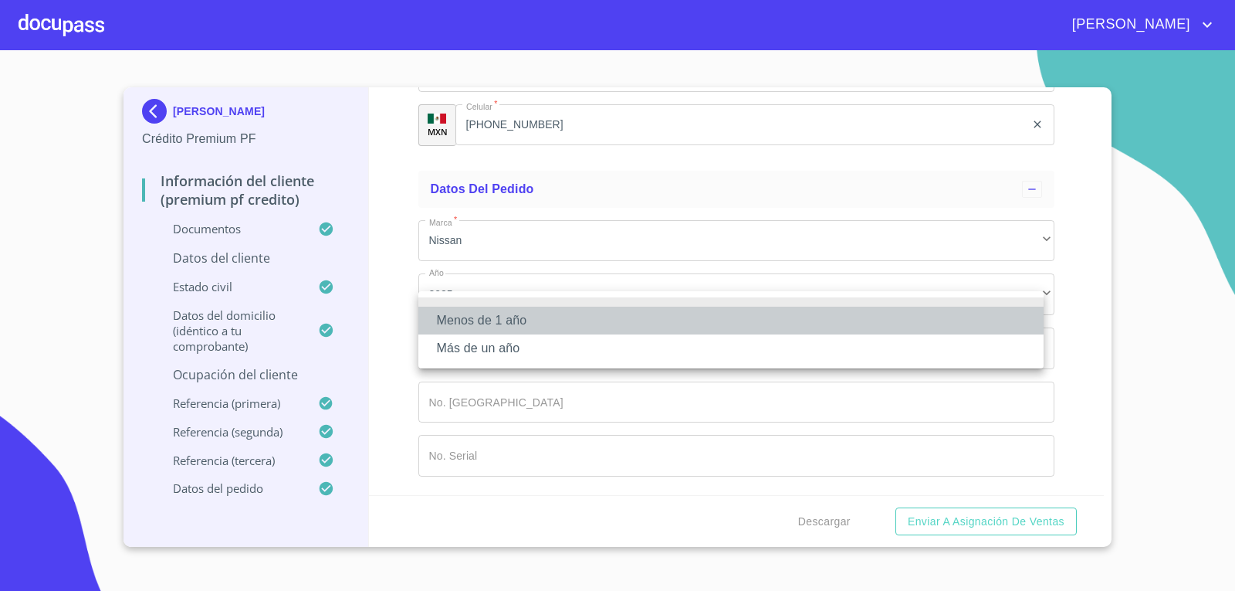
click at [668, 320] on li "Menos de 1 año" at bounding box center [730, 320] width 625 height 28
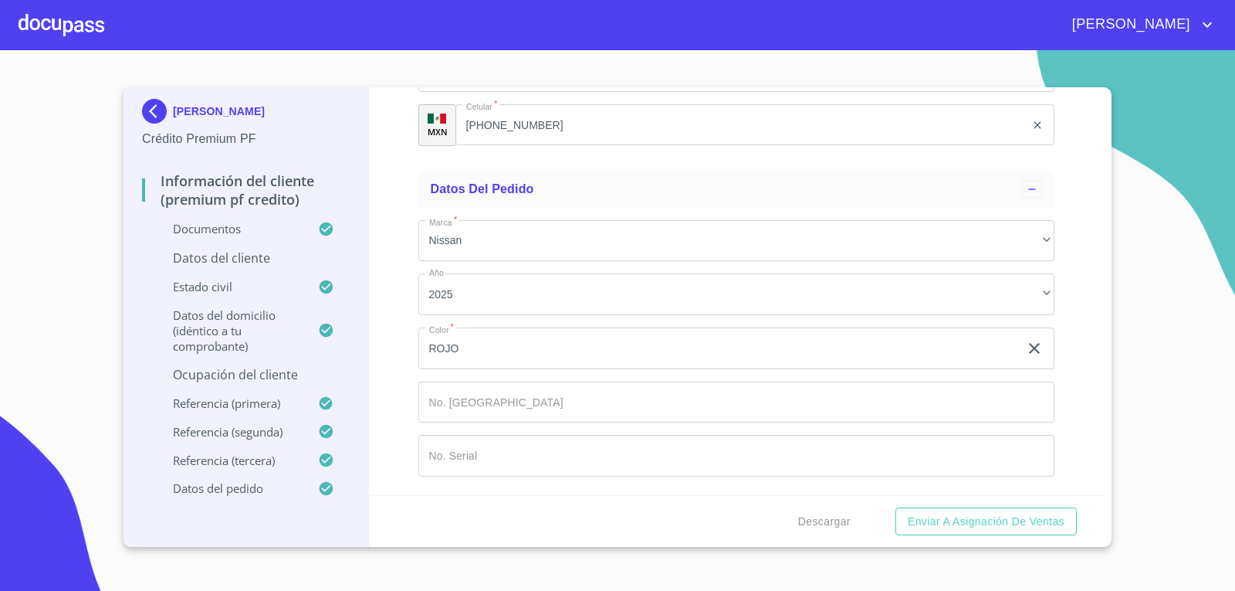
scroll to position [8707, 0]
click at [1000, 528] on span "Enviar a Asignación de Ventas" at bounding box center [986, 521] width 157 height 19
type input "LA ROSA"
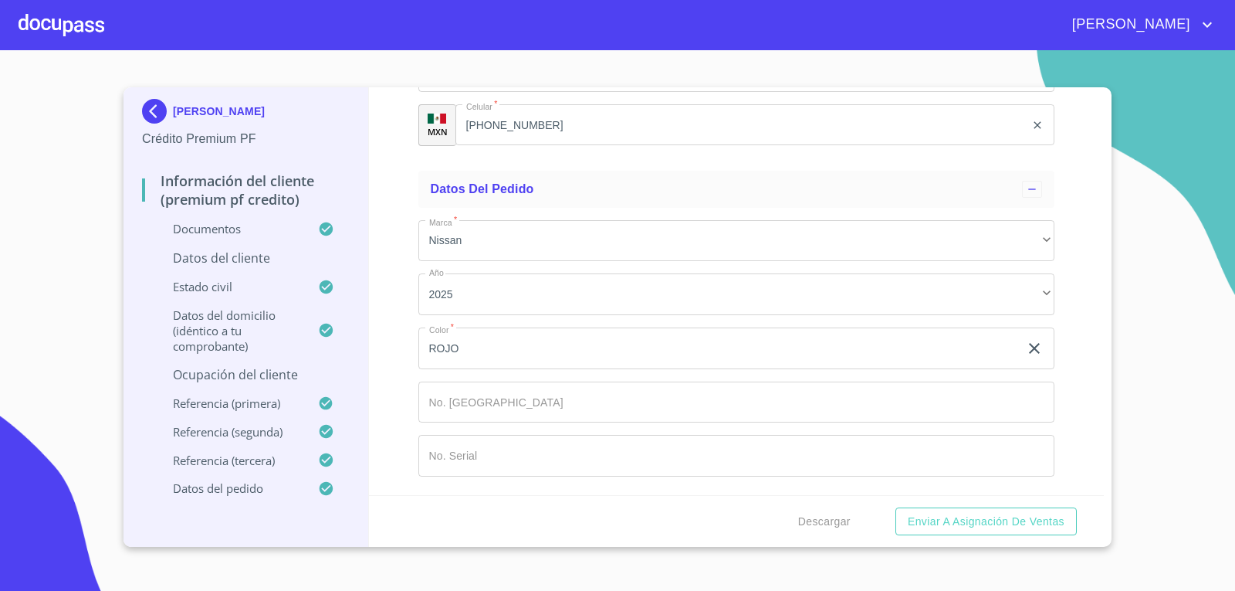
type input "[PERSON_NAME]"
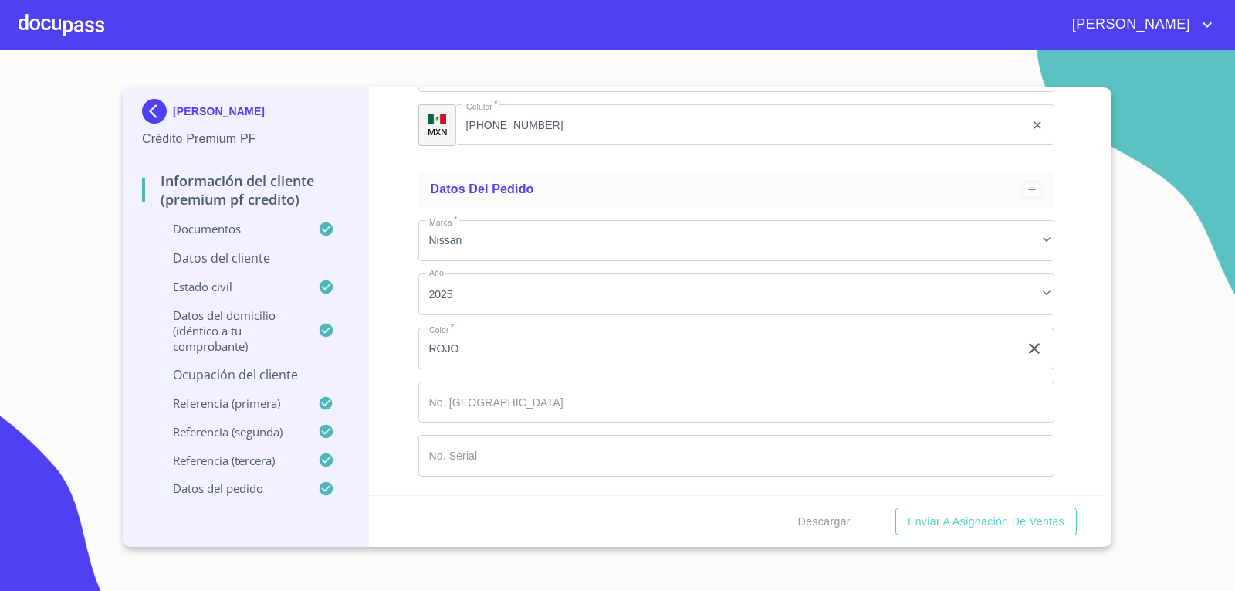
paste input "33 3694 0951"
type input "33 3694 0951"
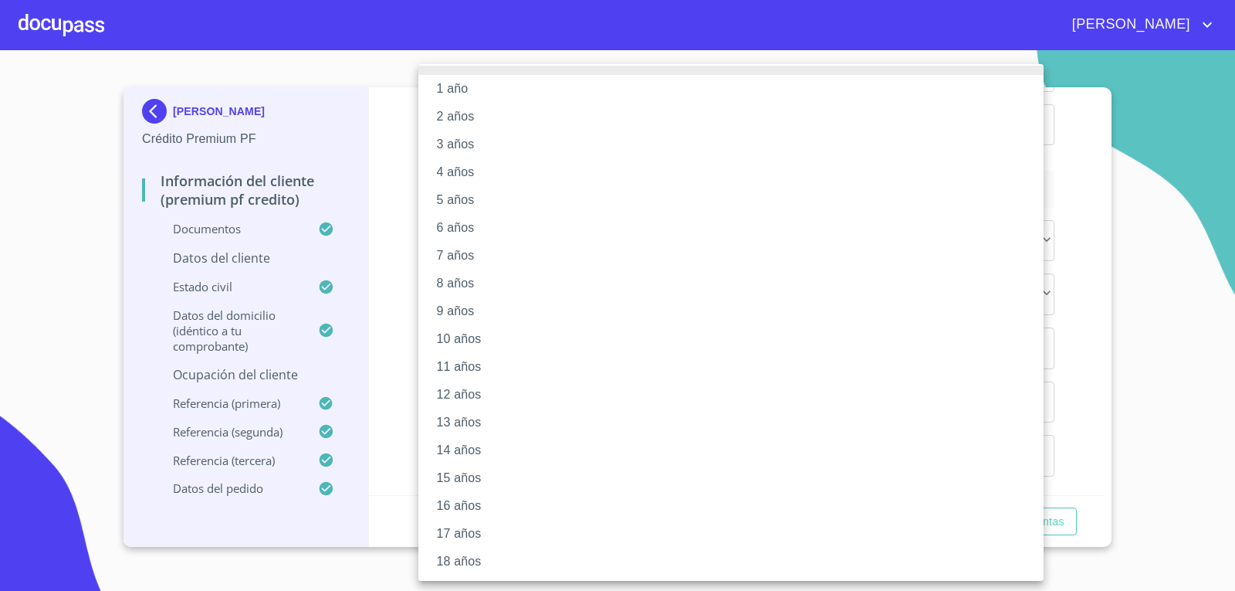
scroll to position [0, 0]
click at [462, 483] on li "15 años" at bounding box center [736, 483] width 637 height 28
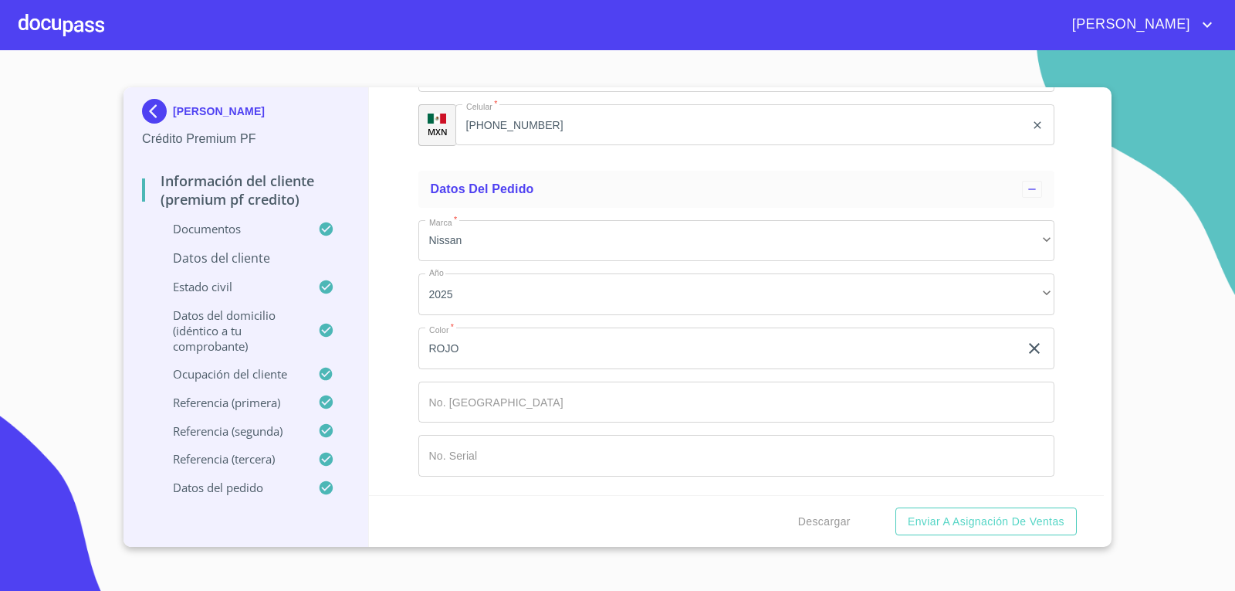
scroll to position [10058, 0]
click at [949, 523] on span "Enviar a Asignación de Ventas" at bounding box center [986, 521] width 157 height 19
click at [934, 522] on span "Enviar a Asignación de Ventas" at bounding box center [986, 521] width 157 height 19
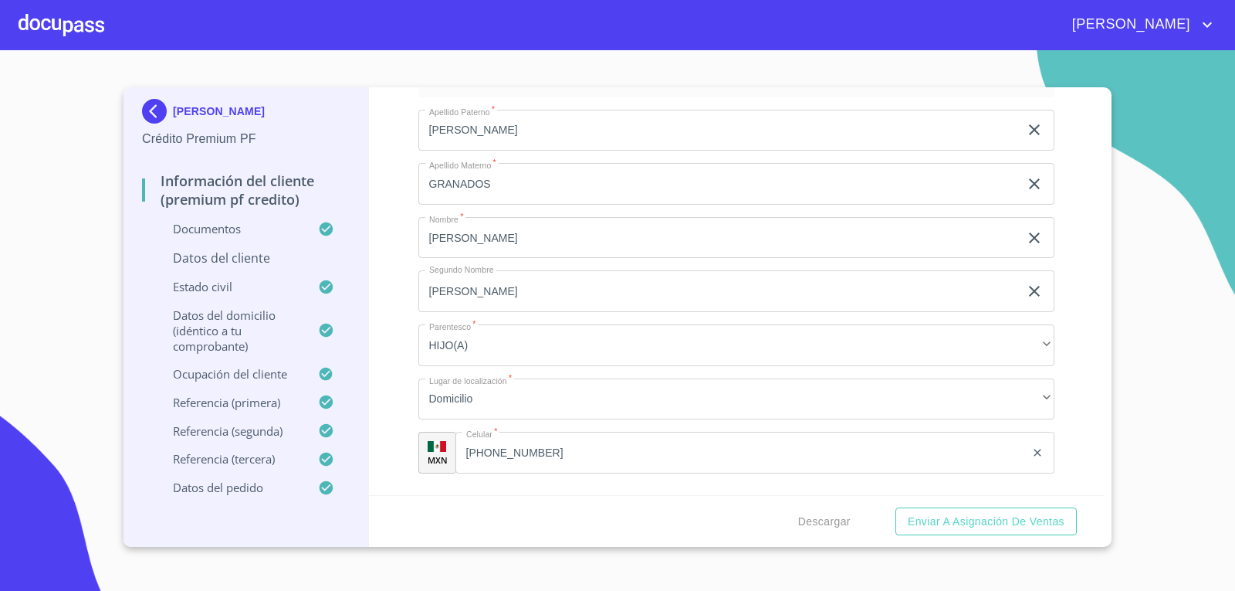
scroll to position [6492, 0]
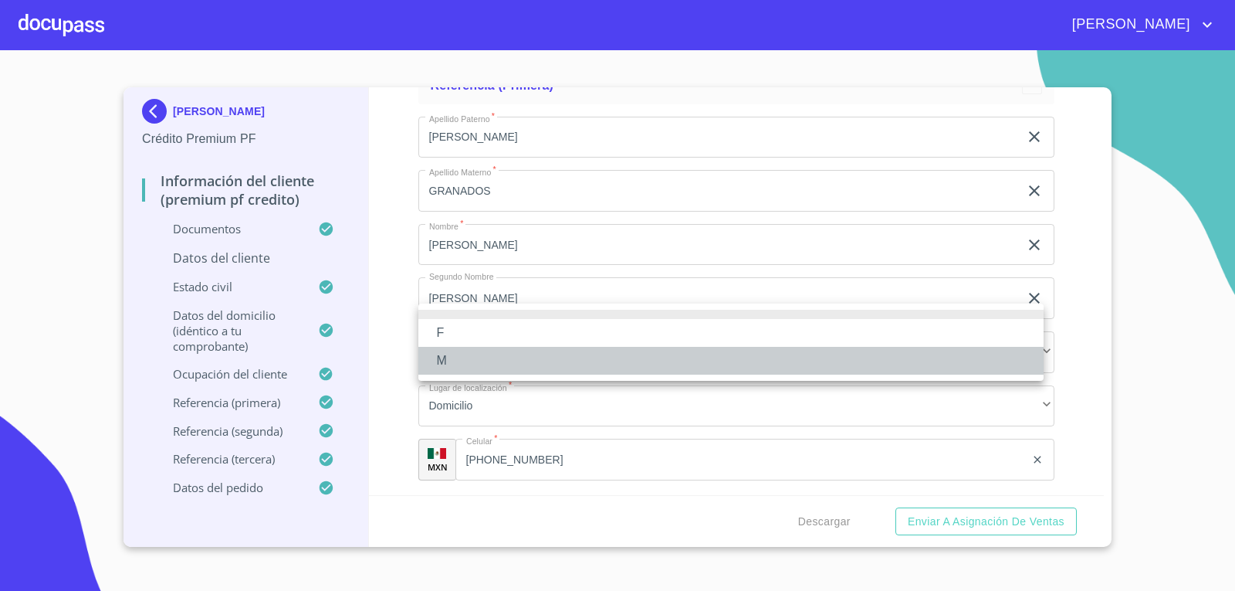
click at [613, 369] on li "M" at bounding box center [730, 361] width 625 height 28
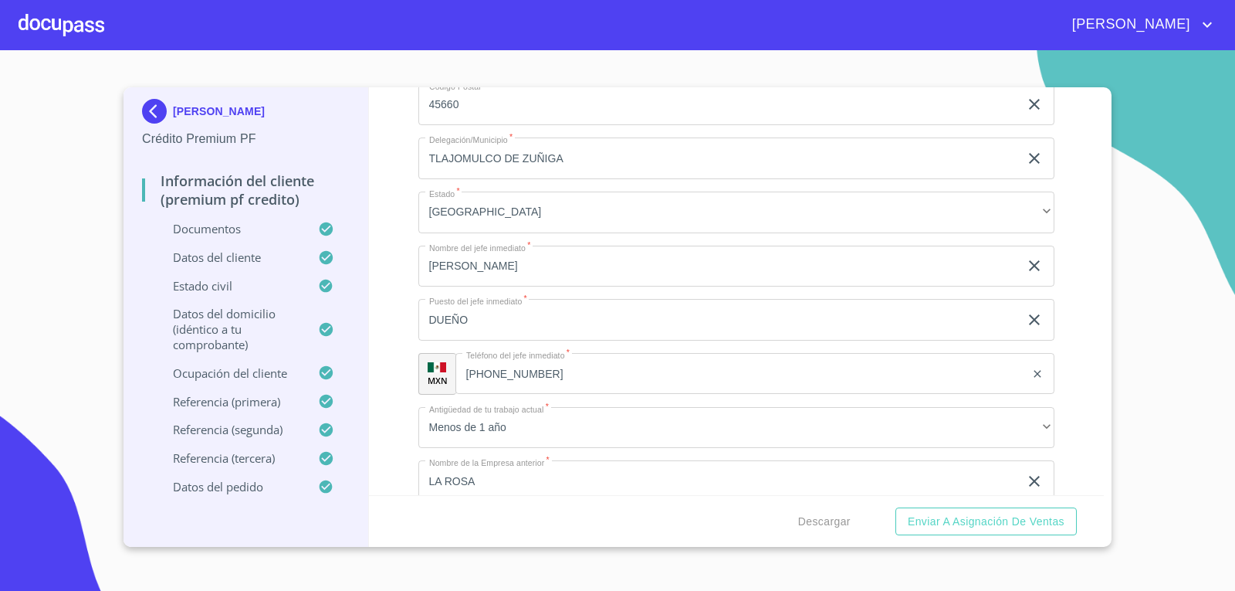
scroll to position [5792, 0]
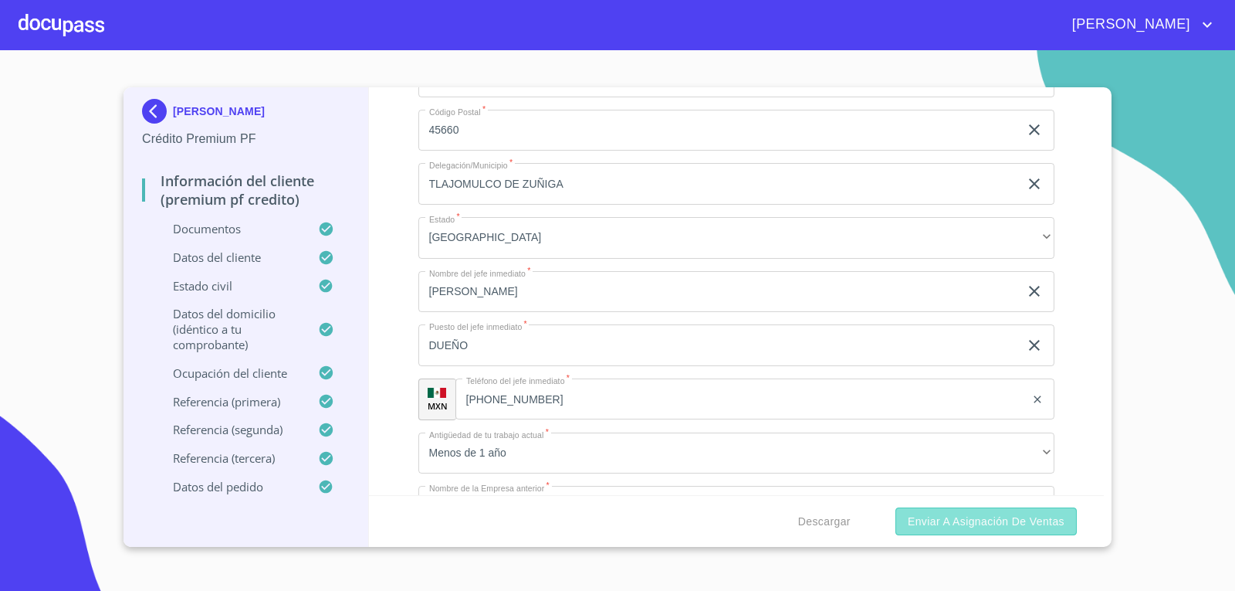
click at [954, 517] on span "Enviar a Asignación de Ventas" at bounding box center [986, 521] width 157 height 19
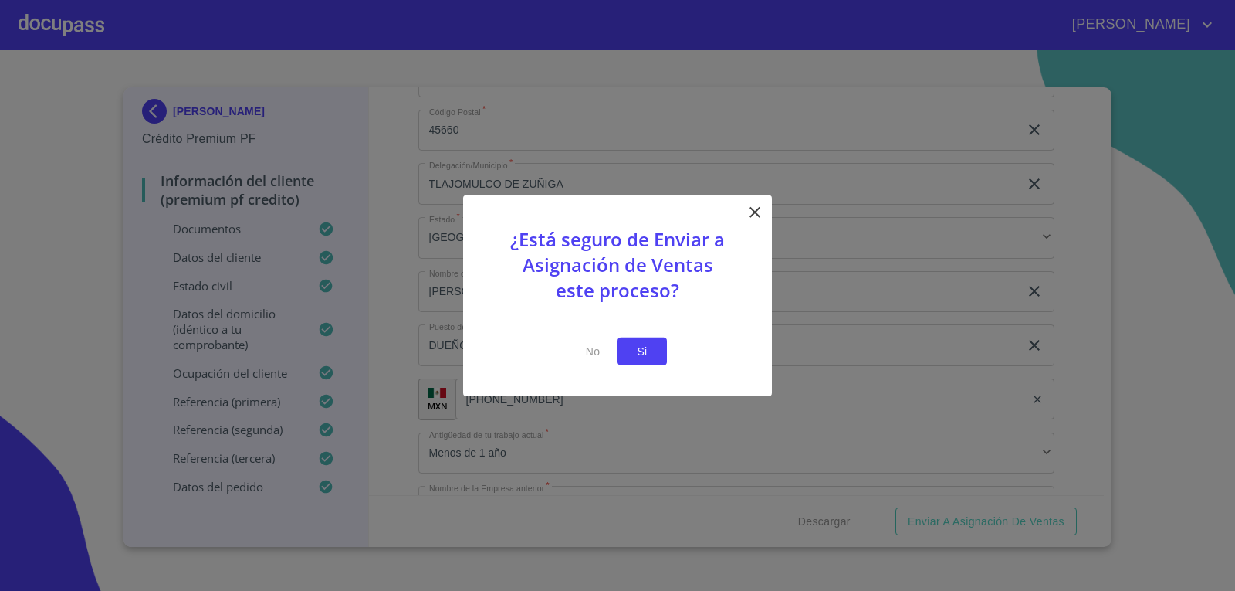
click at [656, 348] on button "Si" at bounding box center [642, 351] width 49 height 29
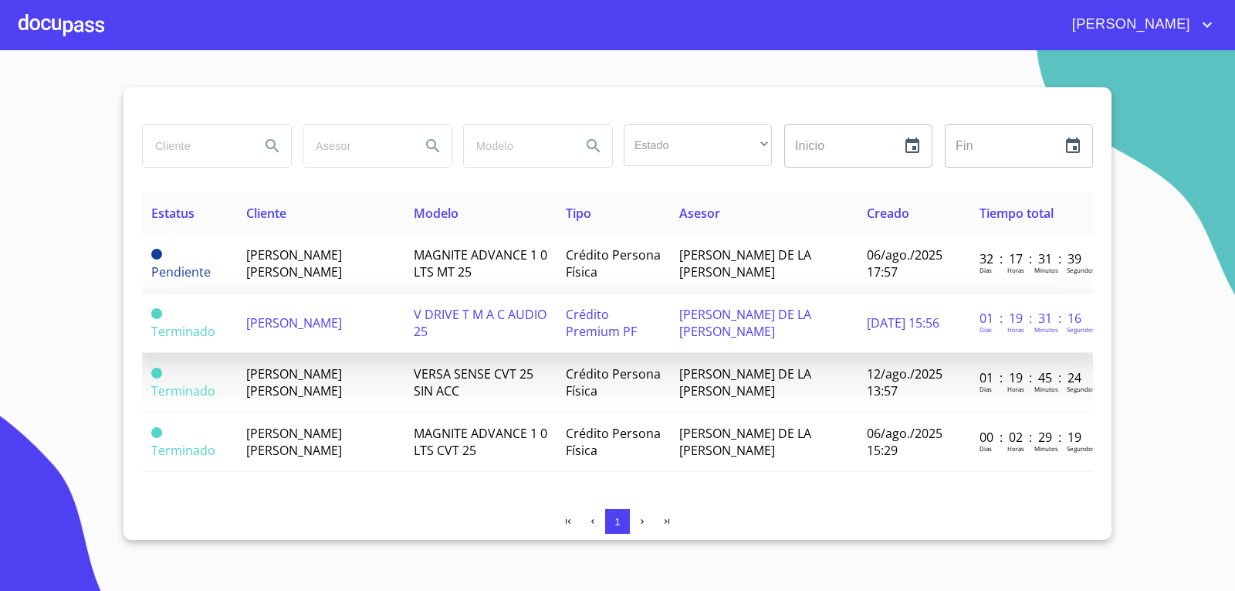
click at [159, 330] on span "Terminado" at bounding box center [183, 331] width 64 height 17
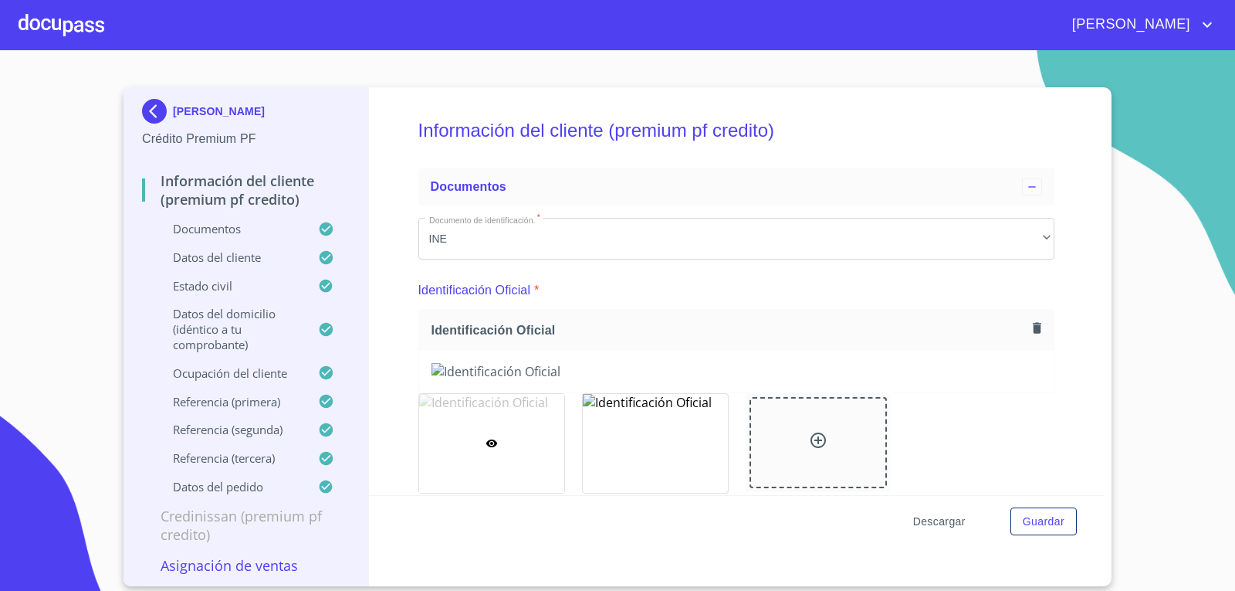
click at [942, 519] on span "Descargar" at bounding box center [939, 521] width 52 height 19
